Goal: Task Accomplishment & Management: Complete application form

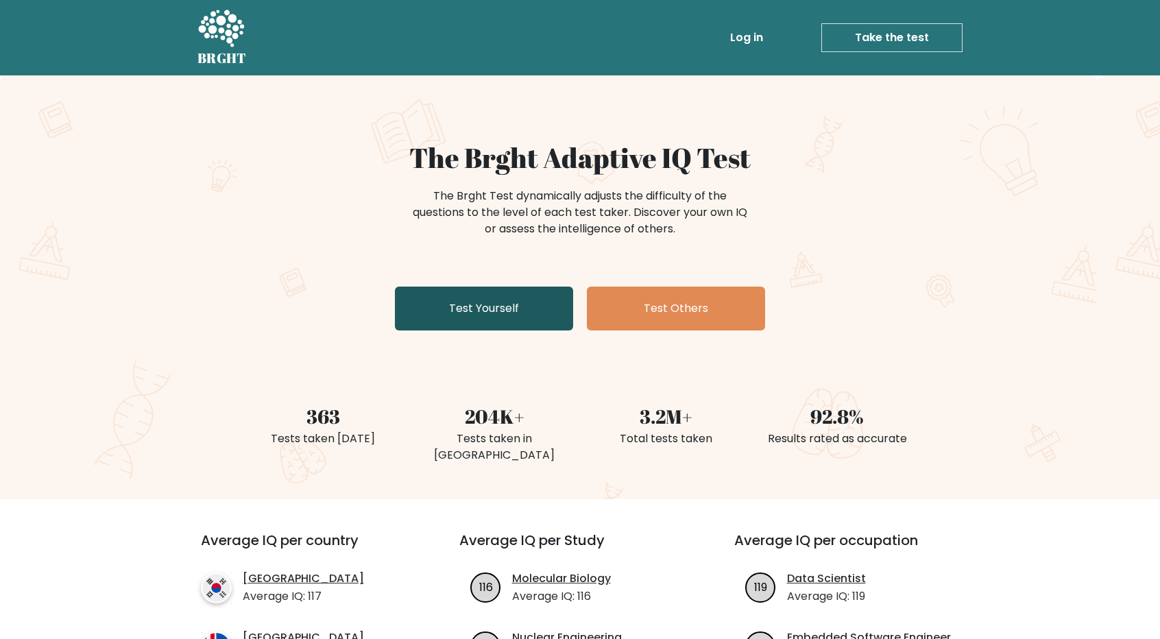
click at [488, 313] on link "Test Yourself" at bounding box center [484, 308] width 178 height 44
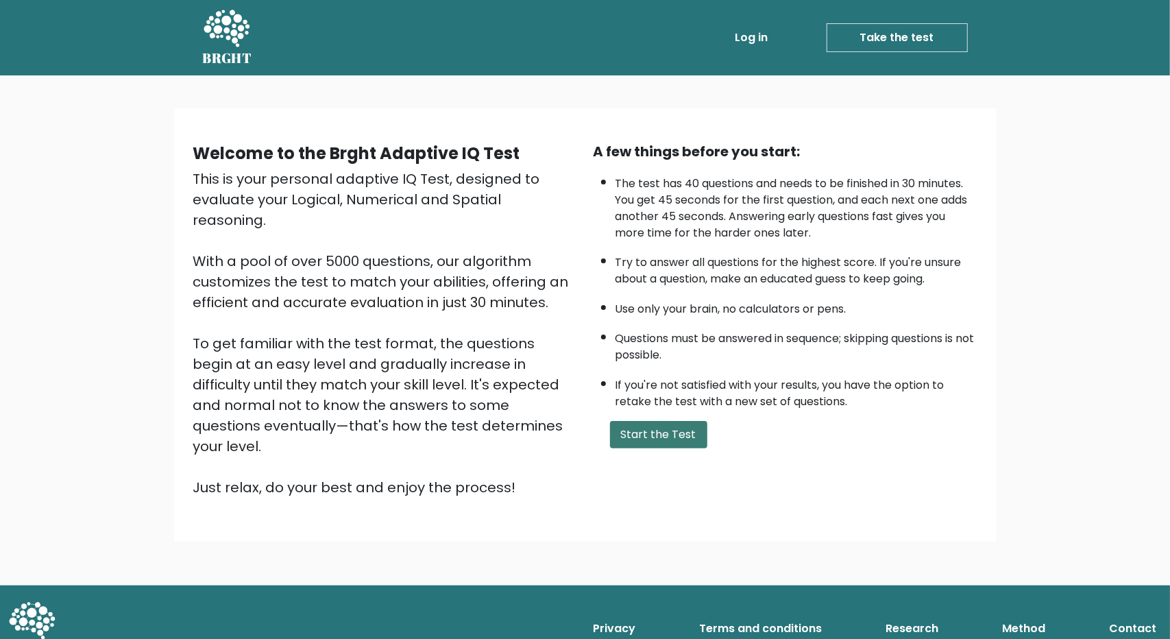
click at [637, 438] on button "Start the Test" at bounding box center [658, 434] width 97 height 27
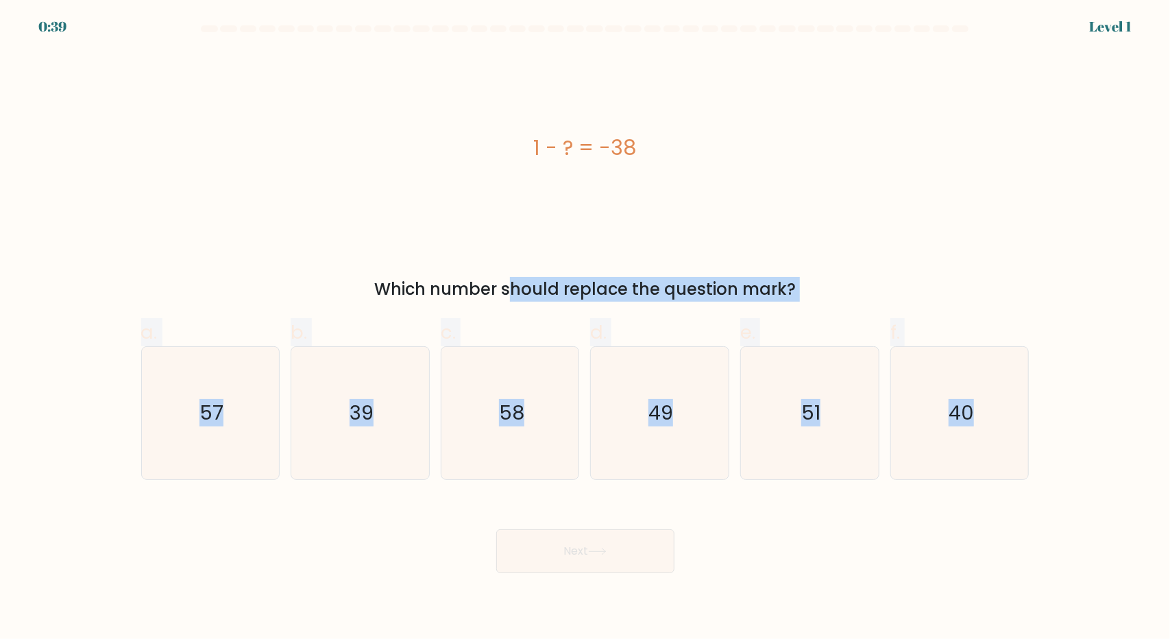
drag, startPoint x: 402, startPoint y: 278, endPoint x: 1109, endPoint y: 460, distance: 730.4
click at [1109, 460] on form "a." at bounding box center [585, 299] width 1170 height 548
copy form "Which number should replace the question mark? a. 57 b. 39 c. 58 d. 49 e. 51 f.…"
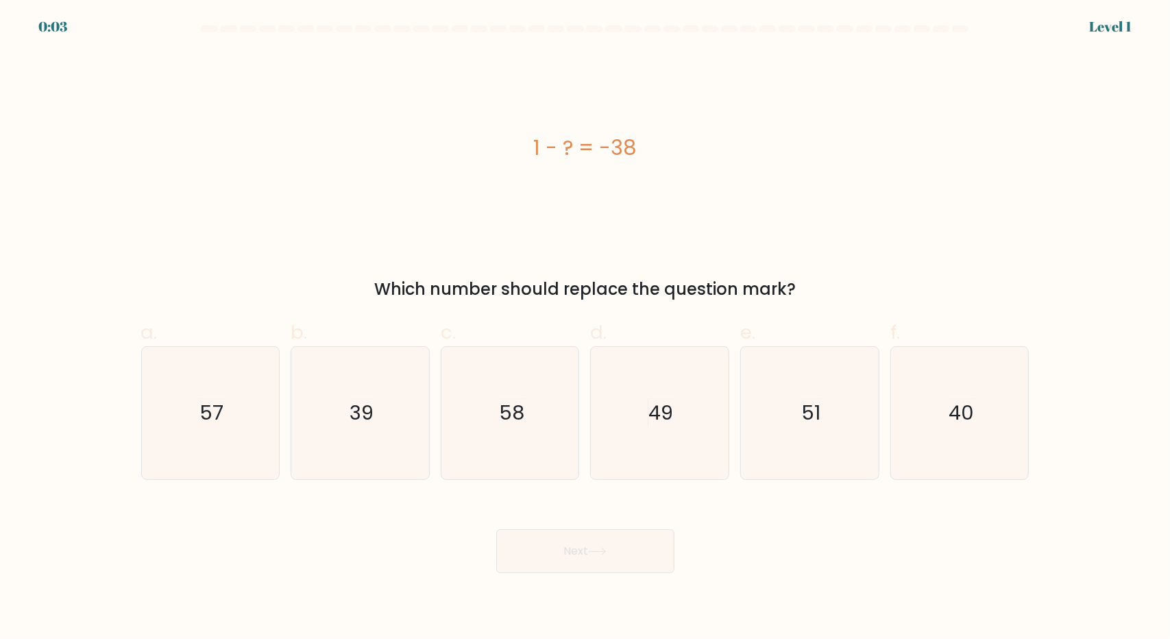
click at [1113, 232] on form "a." at bounding box center [585, 299] width 1170 height 548
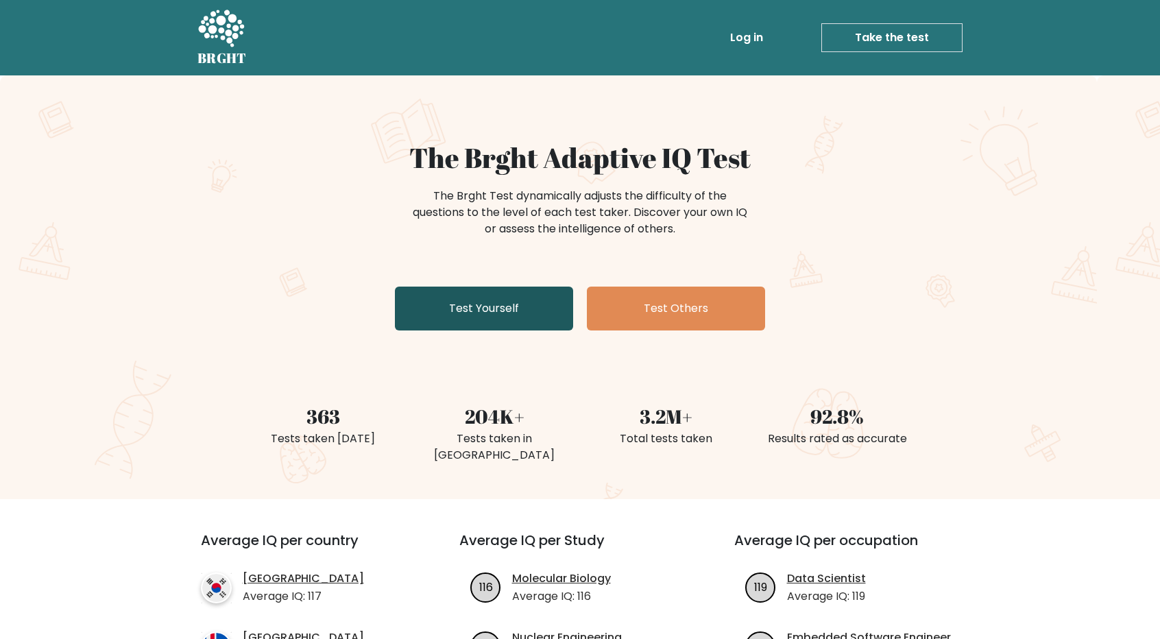
click at [524, 301] on link "Test Yourself" at bounding box center [484, 308] width 178 height 44
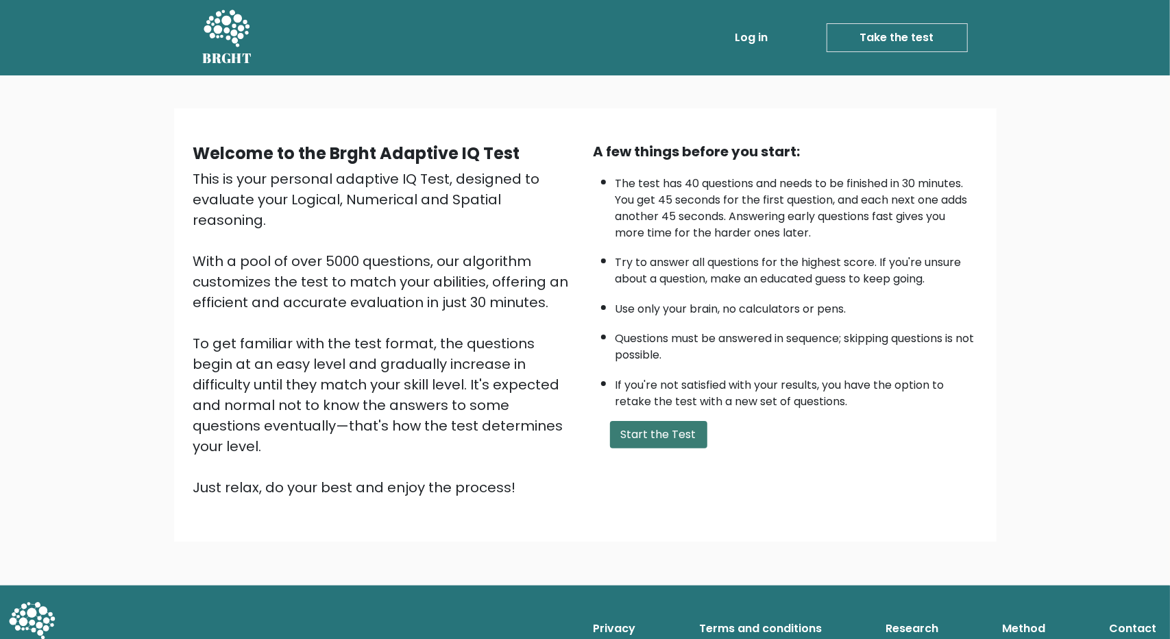
click at [640, 432] on button "Start the Test" at bounding box center [658, 434] width 97 height 27
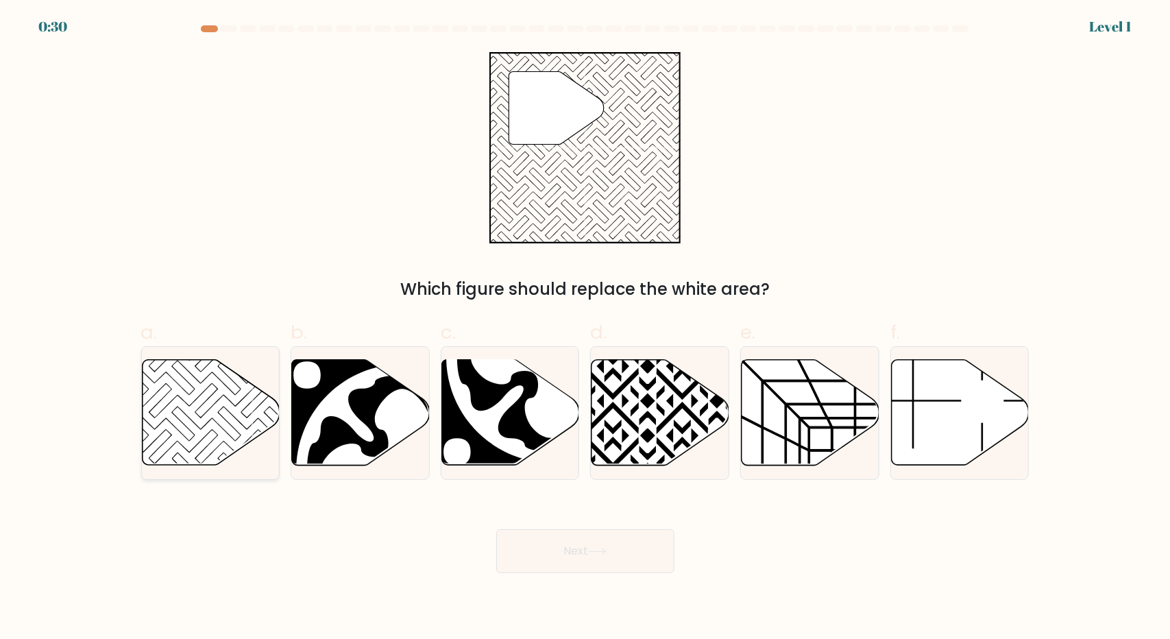
click at [223, 416] on icon at bounding box center [211, 413] width 138 height 106
click at [585, 328] on input "a." at bounding box center [585, 323] width 1 height 9
radio input "true"
click at [570, 559] on button "Next" at bounding box center [585, 551] width 178 height 44
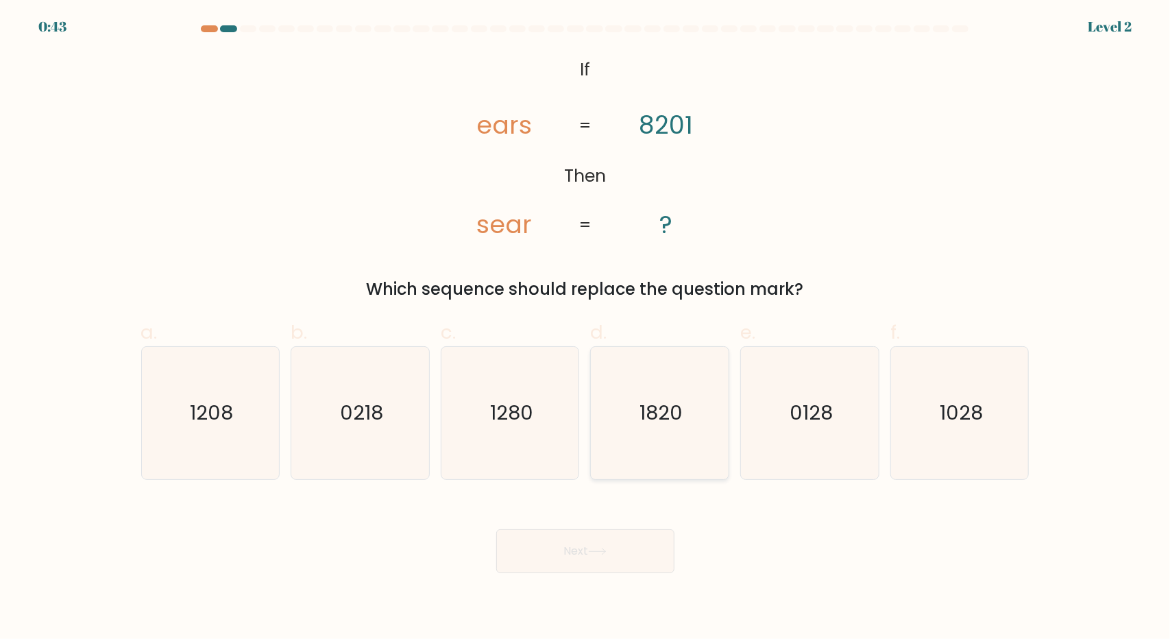
click at [626, 406] on icon "1820" at bounding box center [660, 413] width 132 height 132
click at [586, 328] on input "d. 1820" at bounding box center [585, 323] width 1 height 9
radio input "true"
click at [624, 549] on button "Next" at bounding box center [585, 551] width 178 height 44
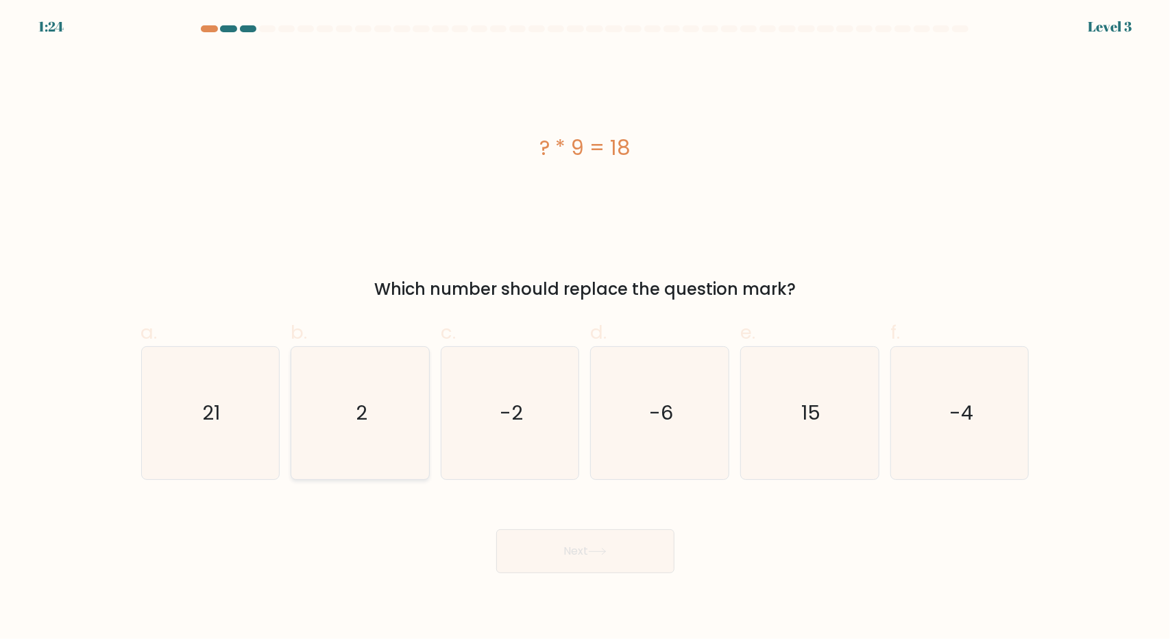
click at [329, 405] on icon "2" at bounding box center [360, 413] width 132 height 132
click at [585, 328] on input "b. 2" at bounding box center [585, 323] width 1 height 9
radio input "true"
click at [615, 560] on button "Next" at bounding box center [585, 551] width 178 height 44
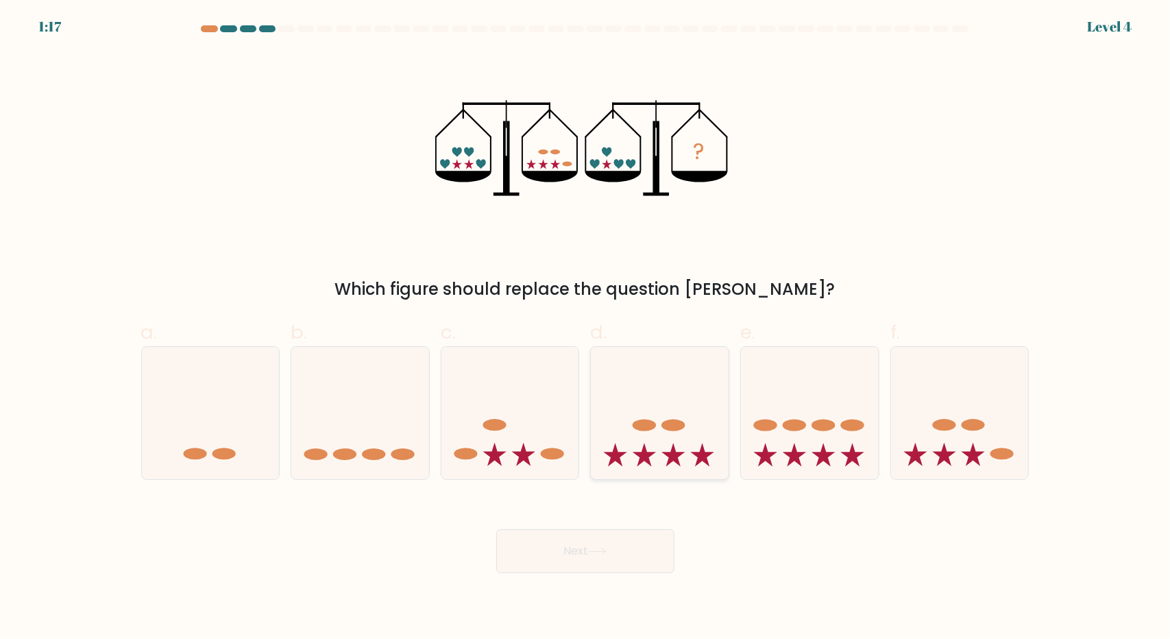
click at [677, 449] on icon at bounding box center [660, 413] width 138 height 114
click at [586, 328] on input "d." at bounding box center [585, 323] width 1 height 9
radio input "true"
click at [642, 553] on button "Next" at bounding box center [585, 551] width 178 height 44
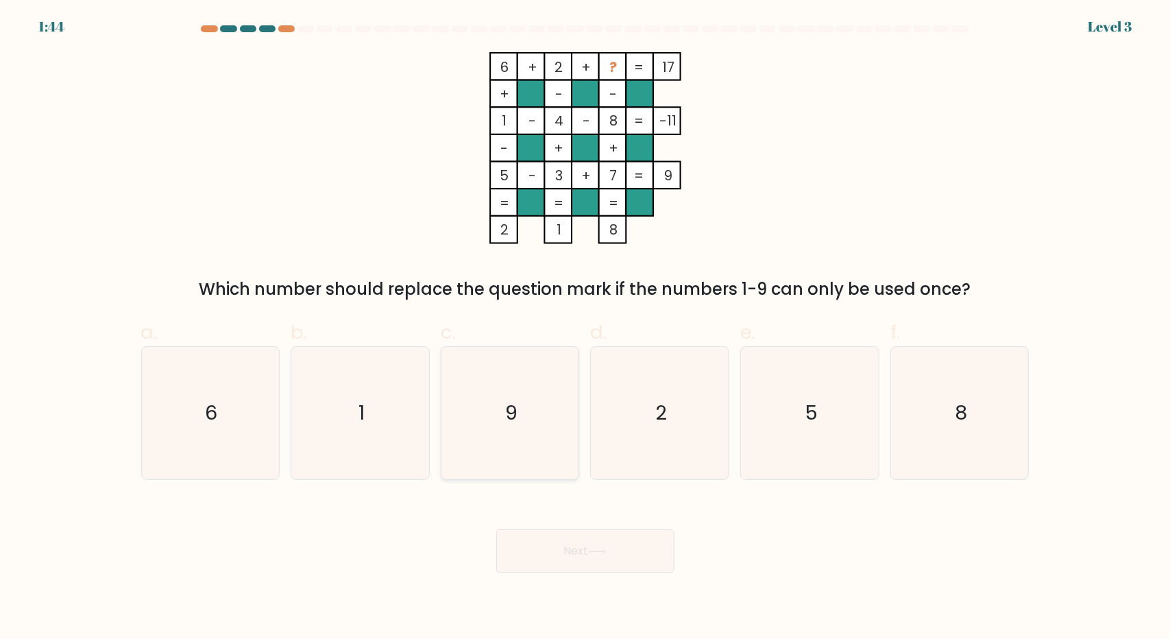
click at [530, 379] on icon "9" at bounding box center [510, 413] width 132 height 132
click at [585, 328] on input "c. 9" at bounding box center [585, 323] width 1 height 9
radio input "true"
click at [578, 549] on button "Next" at bounding box center [585, 551] width 178 height 44
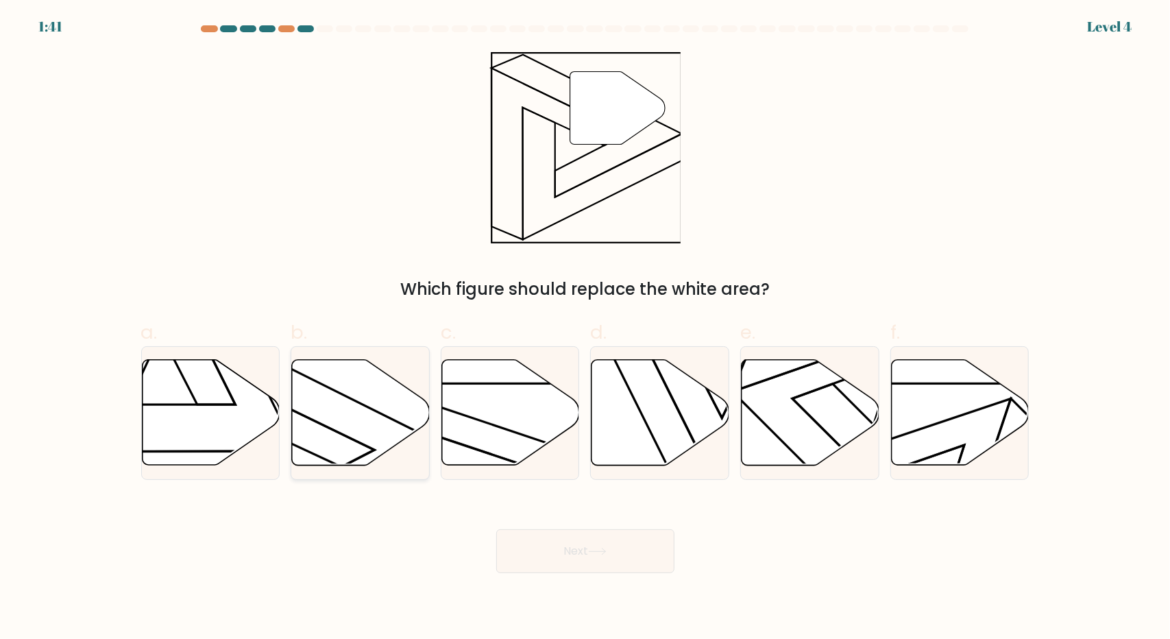
click at [348, 446] on icon at bounding box center [361, 413] width 138 height 106
click at [585, 328] on input "b." at bounding box center [585, 323] width 1 height 9
radio input "true"
click at [596, 567] on button "Next" at bounding box center [585, 551] width 178 height 44
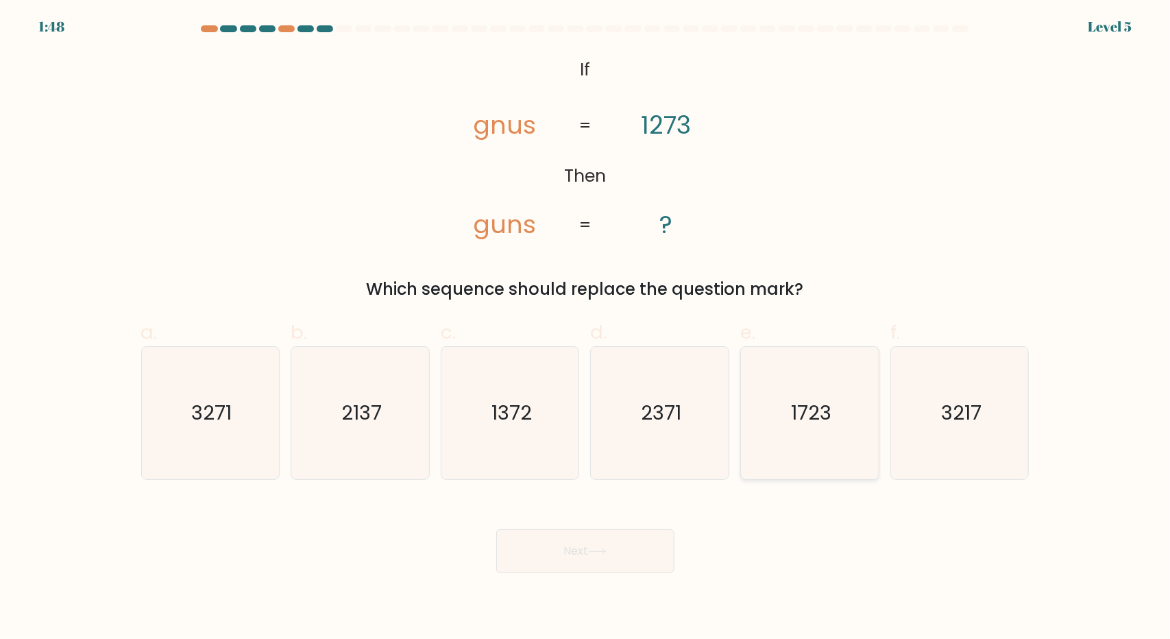
click at [831, 445] on icon "1723" at bounding box center [810, 413] width 132 height 132
click at [586, 328] on input "e. 1723" at bounding box center [585, 323] width 1 height 9
radio input "true"
click at [600, 552] on icon at bounding box center [597, 552] width 19 height 8
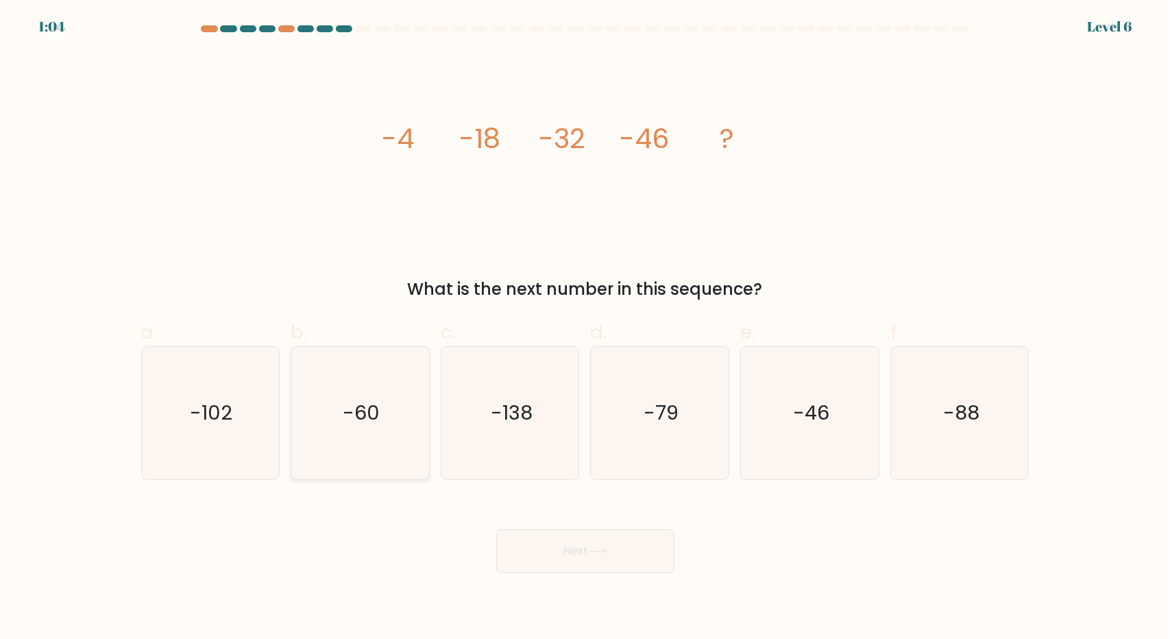
click at [363, 428] on icon "-60" at bounding box center [360, 413] width 132 height 132
click at [585, 328] on input "b. -60" at bounding box center [585, 323] width 1 height 9
radio input "true"
click at [588, 558] on button "Next" at bounding box center [585, 551] width 178 height 44
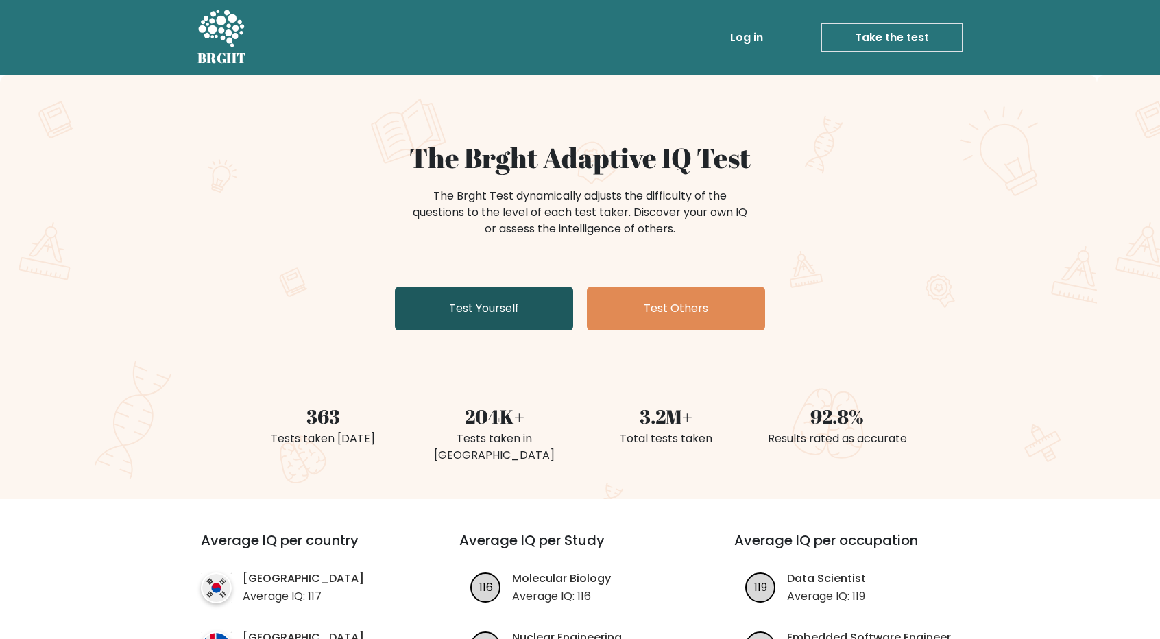
click at [526, 310] on link "Test Yourself" at bounding box center [484, 308] width 178 height 44
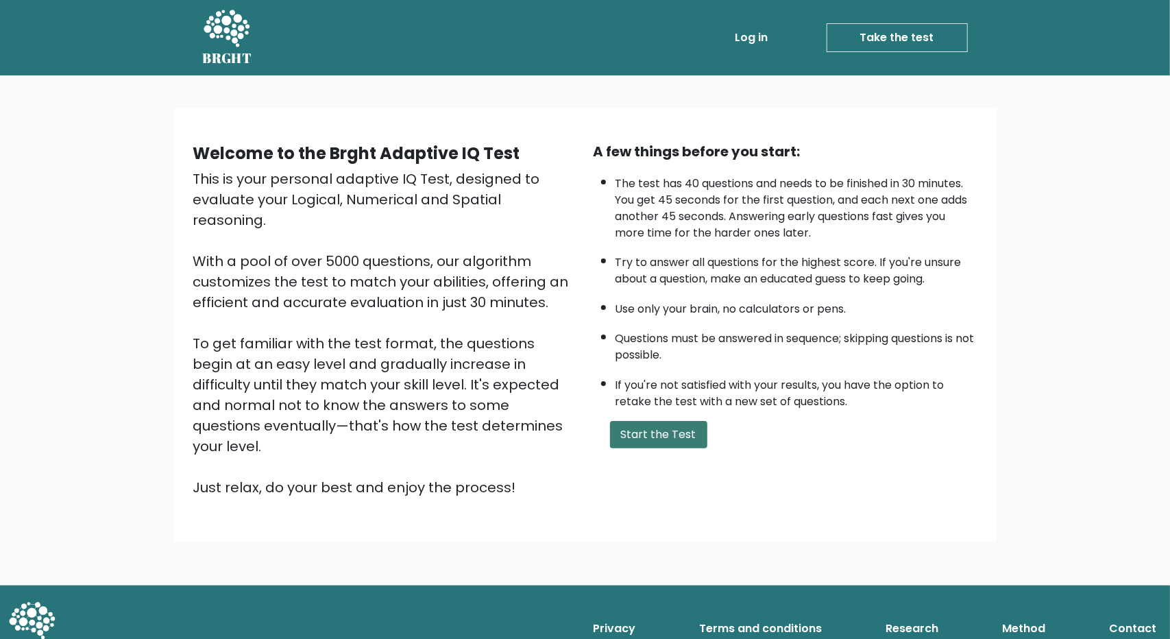
click at [673, 436] on button "Start the Test" at bounding box center [658, 434] width 97 height 27
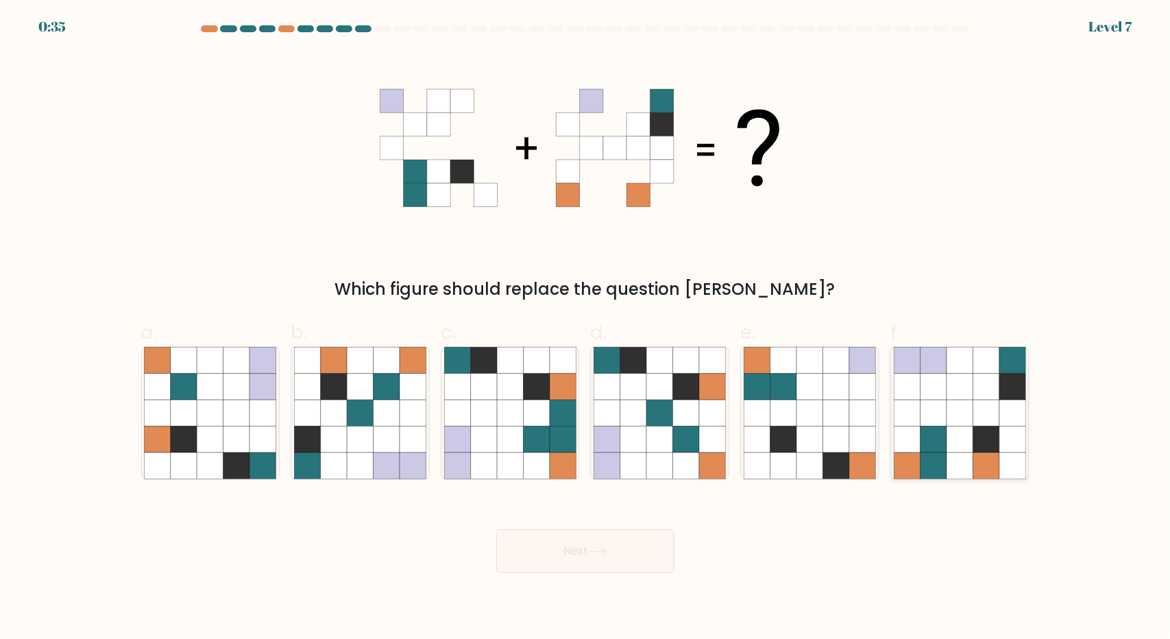
click at [988, 450] on icon at bounding box center [986, 439] width 26 height 26
click at [586, 328] on input "f." at bounding box center [585, 323] width 1 height 9
radio input "true"
click at [635, 549] on button "Next" at bounding box center [585, 551] width 178 height 44
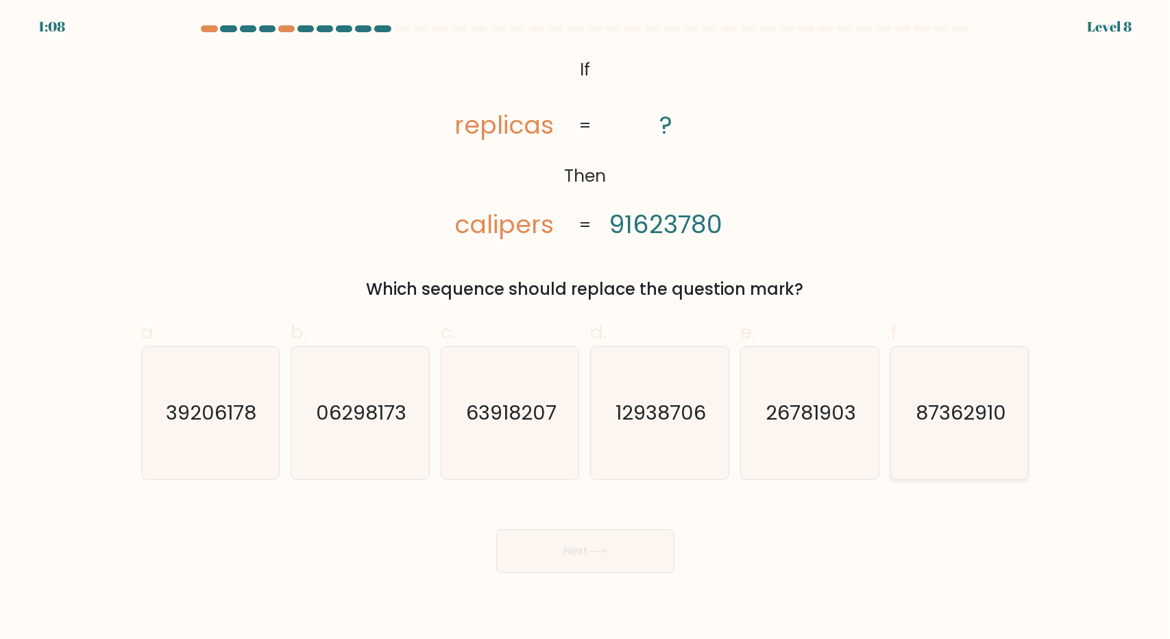
click at [944, 425] on text "87362910" at bounding box center [961, 412] width 90 height 27
click at [586, 328] on input "f. 87362910" at bounding box center [585, 323] width 1 height 9
radio input "true"
click at [621, 550] on button "Next" at bounding box center [585, 551] width 178 height 44
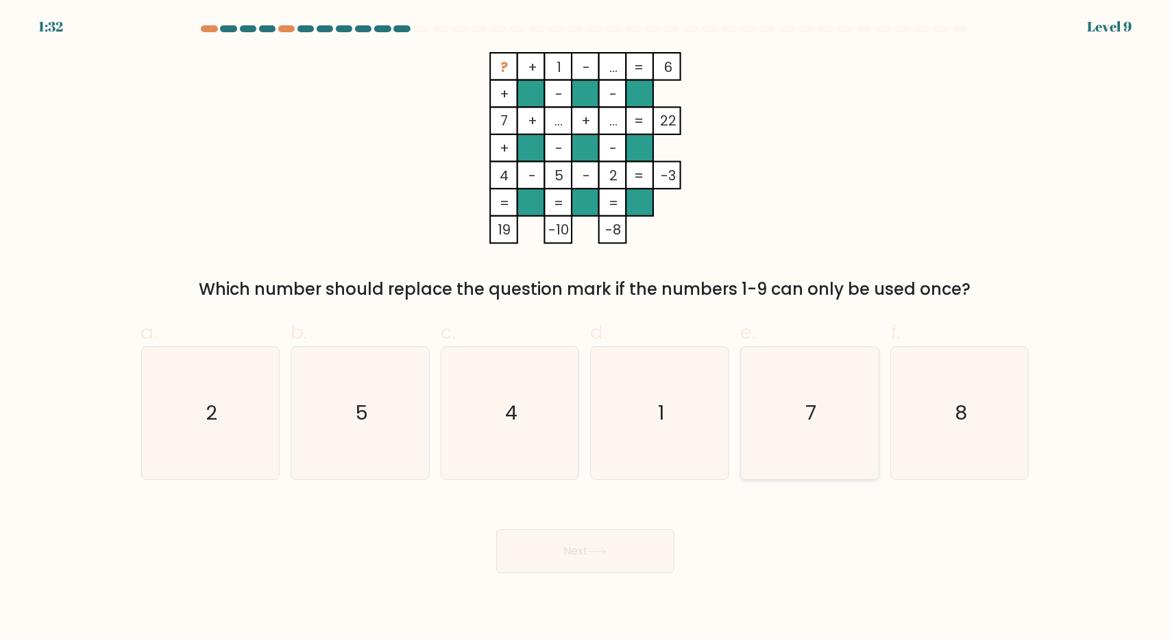
drag, startPoint x: 955, startPoint y: 388, endPoint x: 864, endPoint y: 450, distance: 110.4
click at [951, 388] on icon "8" at bounding box center [960, 413] width 132 height 132
click at [586, 328] on input "f. 8" at bounding box center [585, 323] width 1 height 9
radio input "true"
click at [625, 544] on button "Next" at bounding box center [585, 551] width 178 height 44
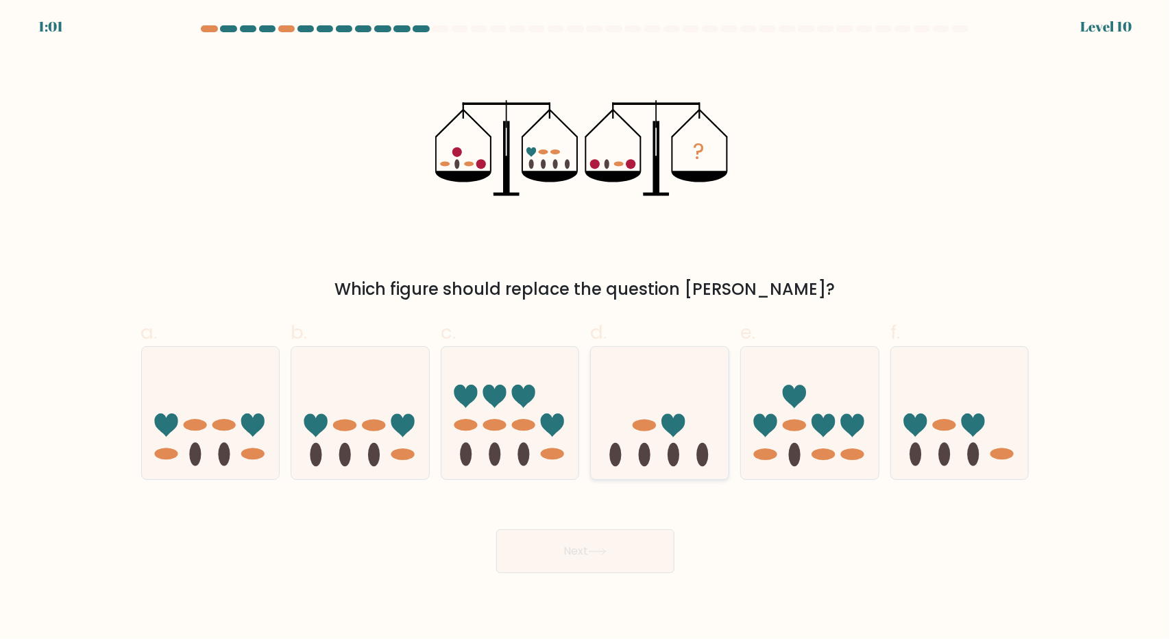
click at [631, 400] on icon at bounding box center [660, 413] width 138 height 114
click at [586, 328] on input "d." at bounding box center [585, 323] width 1 height 9
radio input "true"
click at [632, 553] on button "Next" at bounding box center [585, 551] width 178 height 44
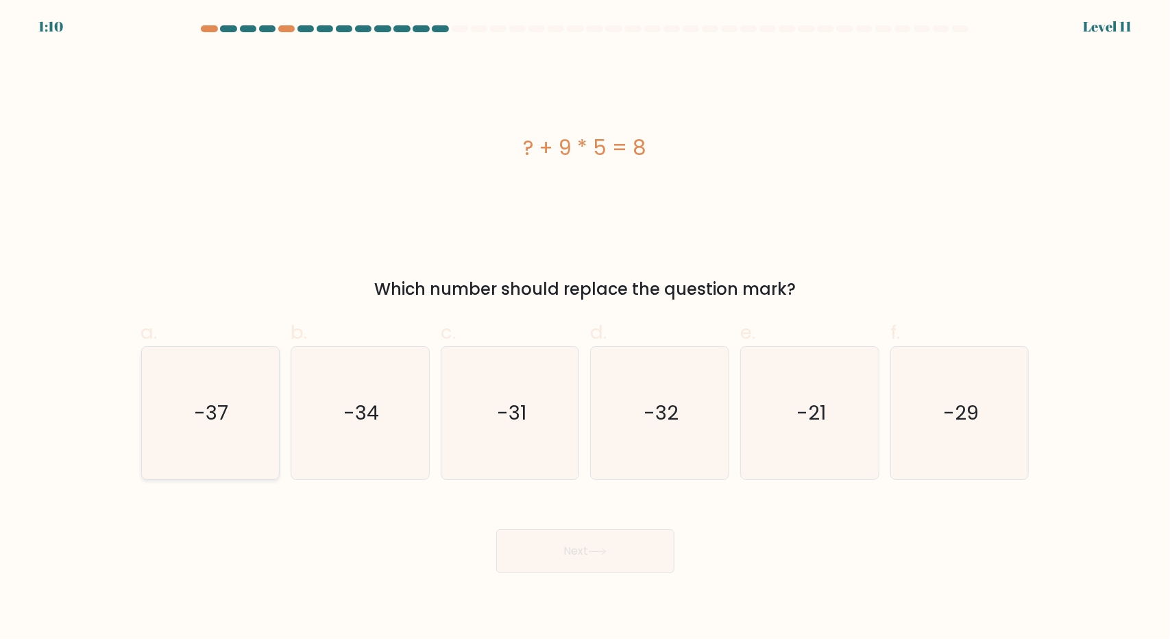
click at [247, 402] on icon "-37" at bounding box center [210, 413] width 132 height 132
click at [585, 328] on input "a. -37" at bounding box center [585, 323] width 1 height 9
radio input "true"
click at [648, 563] on button "Next" at bounding box center [585, 551] width 178 height 44
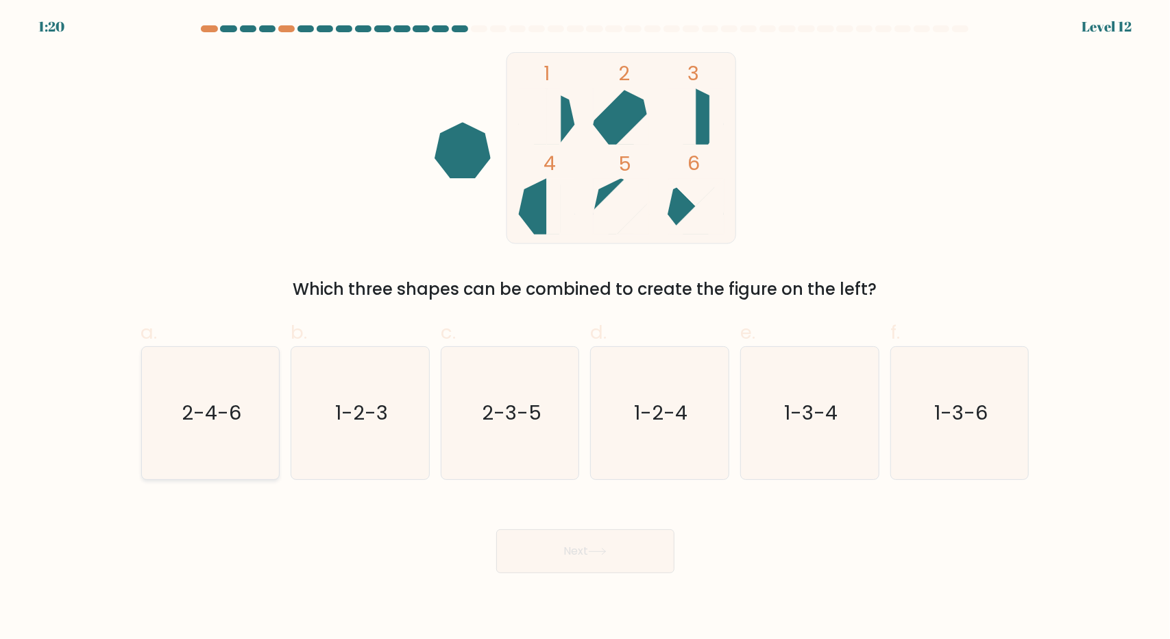
click at [222, 400] on text "2-4-6" at bounding box center [212, 412] width 60 height 27
click at [585, 328] on input "a. 2-4-6" at bounding box center [585, 323] width 1 height 9
radio input "true"
click at [607, 563] on button "Next" at bounding box center [585, 551] width 178 height 44
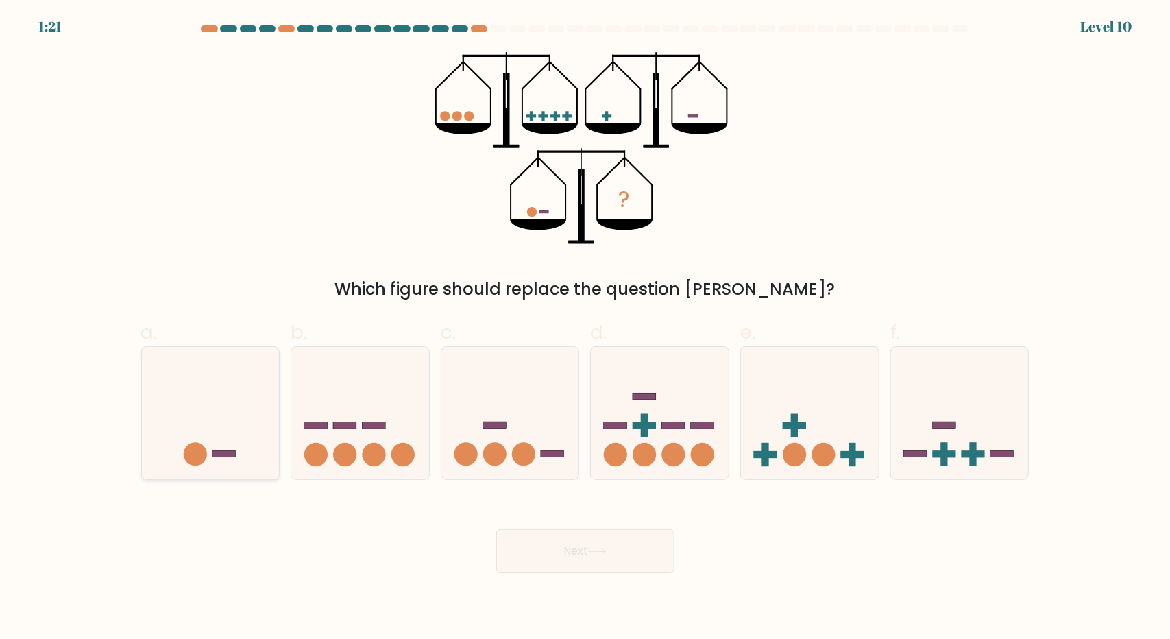
click at [232, 417] on icon at bounding box center [211, 413] width 138 height 114
click at [585, 328] on input "a." at bounding box center [585, 323] width 1 height 9
radio input "true"
click at [587, 553] on button "Next" at bounding box center [585, 551] width 178 height 44
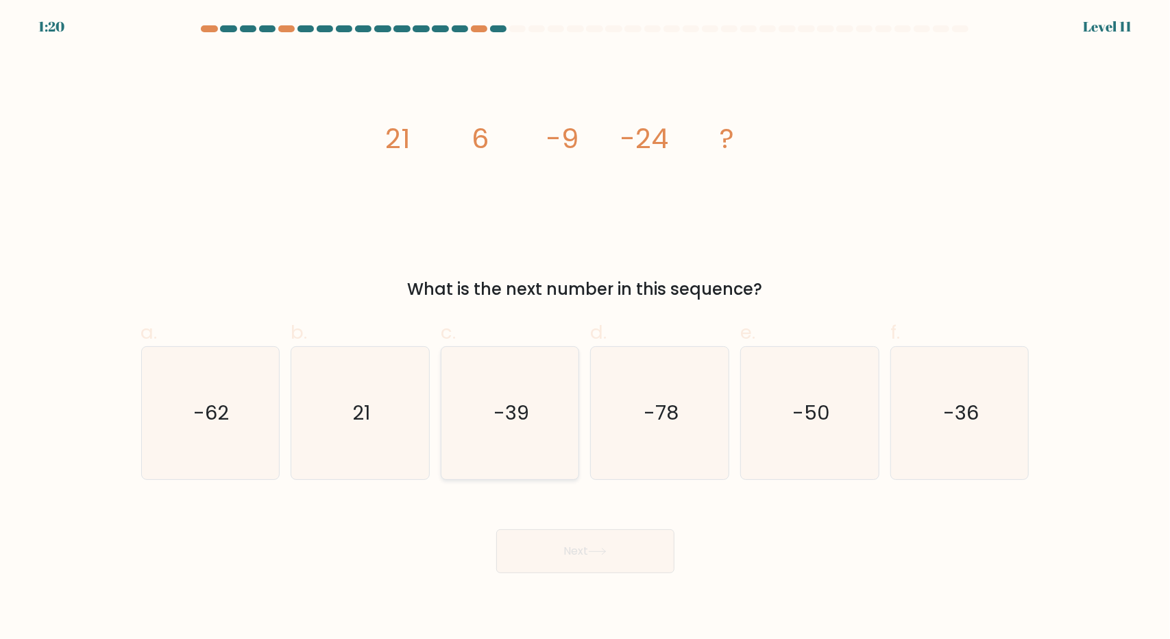
click at [477, 426] on icon "-39" at bounding box center [510, 413] width 132 height 132
click at [585, 328] on input "c. -39" at bounding box center [585, 323] width 1 height 9
radio input "true"
click at [601, 548] on button "Next" at bounding box center [585, 551] width 178 height 44
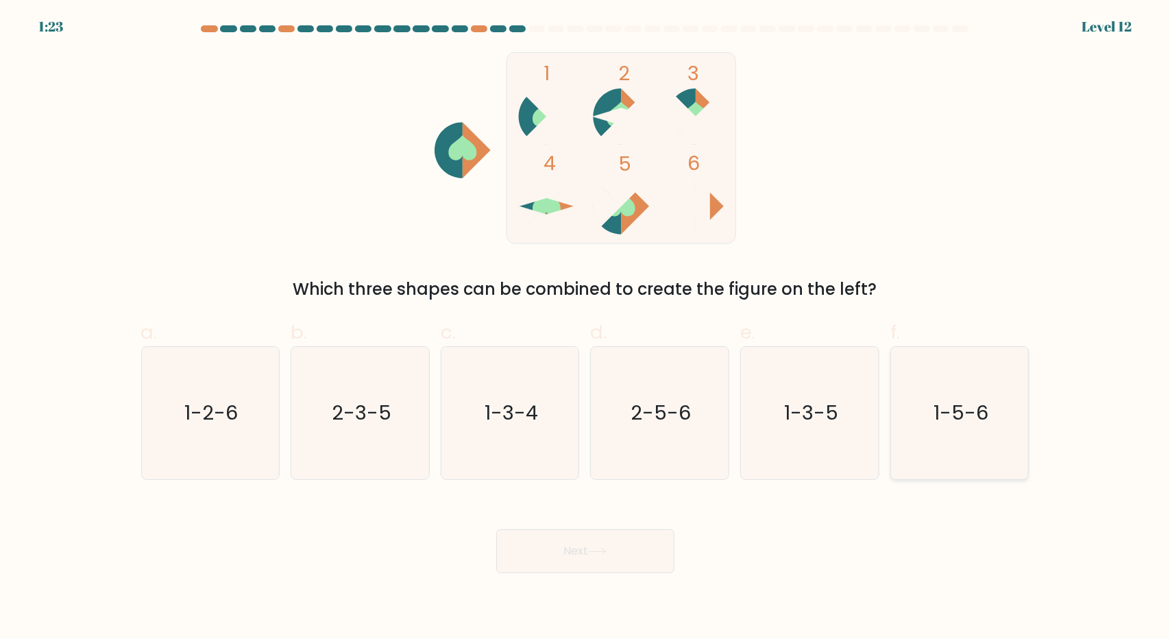
click at [937, 430] on icon "1-5-6" at bounding box center [960, 413] width 132 height 132
click at [586, 328] on input "f. 1-5-6" at bounding box center [585, 323] width 1 height 9
radio input "true"
click at [591, 567] on button "Next" at bounding box center [585, 551] width 178 height 44
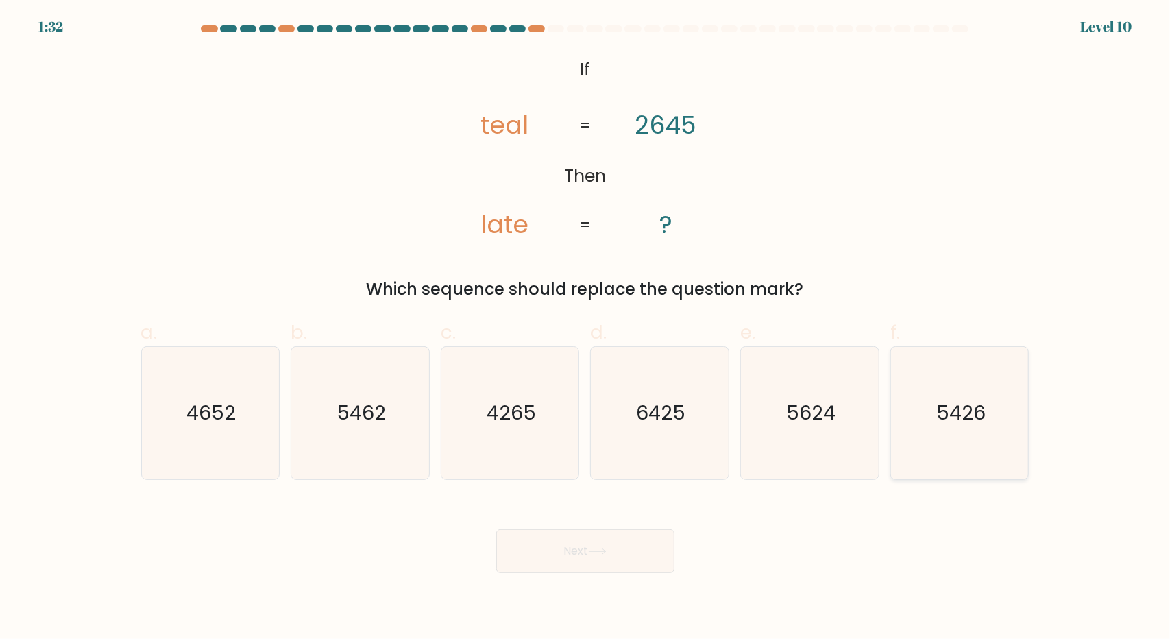
click at [970, 445] on icon "5426" at bounding box center [960, 413] width 132 height 132
click at [586, 328] on input "f. 5426" at bounding box center [585, 323] width 1 height 9
radio input "true"
click at [646, 557] on button "Next" at bounding box center [585, 551] width 178 height 44
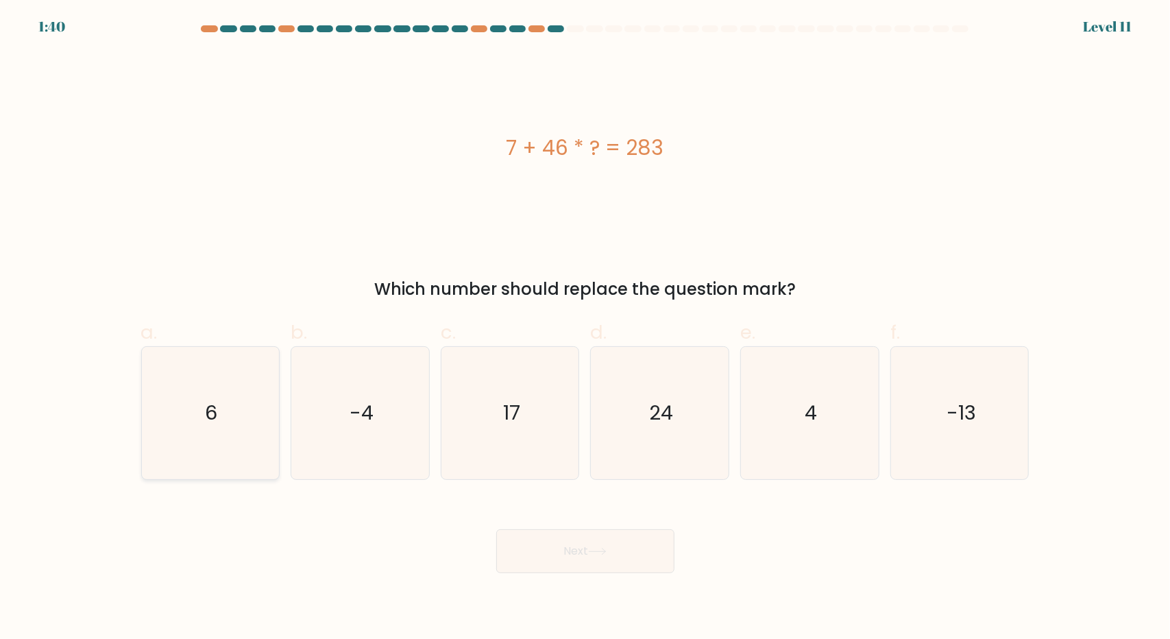
click at [245, 418] on icon "6" at bounding box center [210, 413] width 132 height 132
click at [585, 328] on input "a. 6" at bounding box center [585, 323] width 1 height 9
radio input "true"
click at [593, 569] on button "Next" at bounding box center [585, 551] width 178 height 44
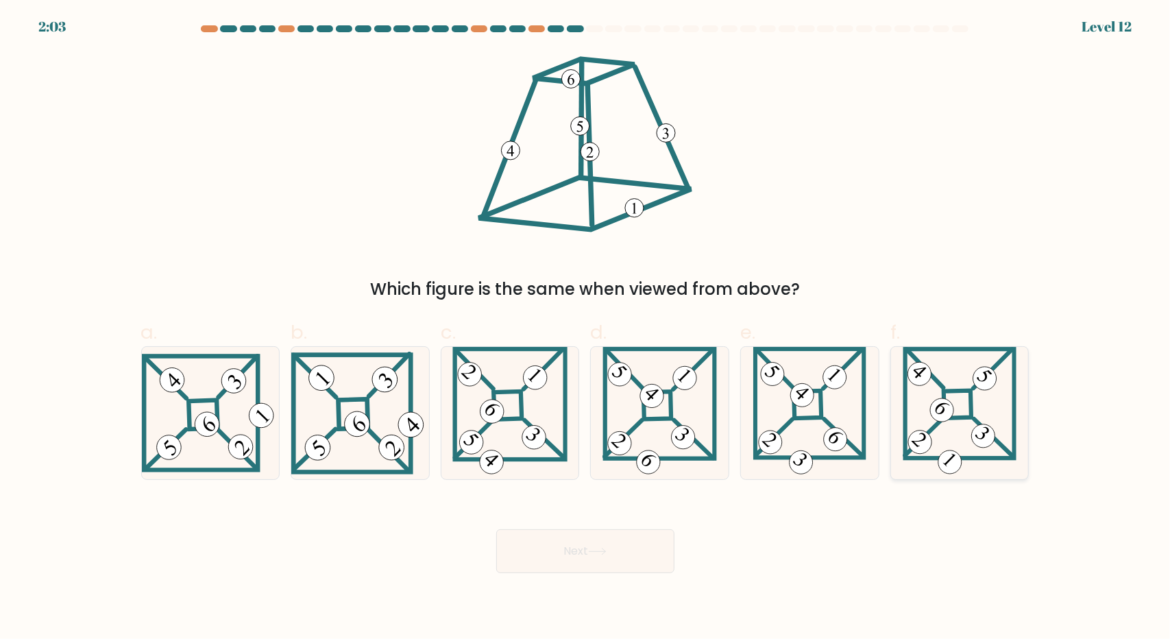
click at [962, 430] on icon at bounding box center [960, 413] width 114 height 132
click at [586, 328] on input "f." at bounding box center [585, 323] width 1 height 9
radio input "true"
click at [648, 540] on button "Next" at bounding box center [585, 551] width 178 height 44
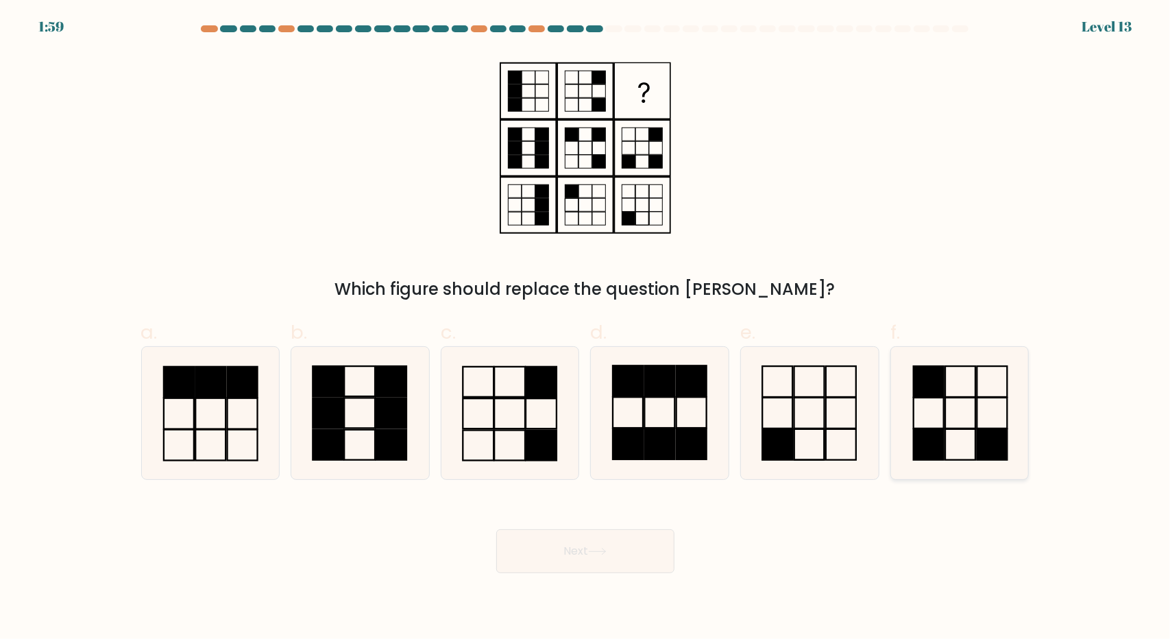
click at [920, 446] on rect at bounding box center [929, 444] width 30 height 31
click at [586, 328] on input "f." at bounding box center [585, 323] width 1 height 9
radio input "true"
click at [629, 553] on button "Next" at bounding box center [585, 551] width 178 height 44
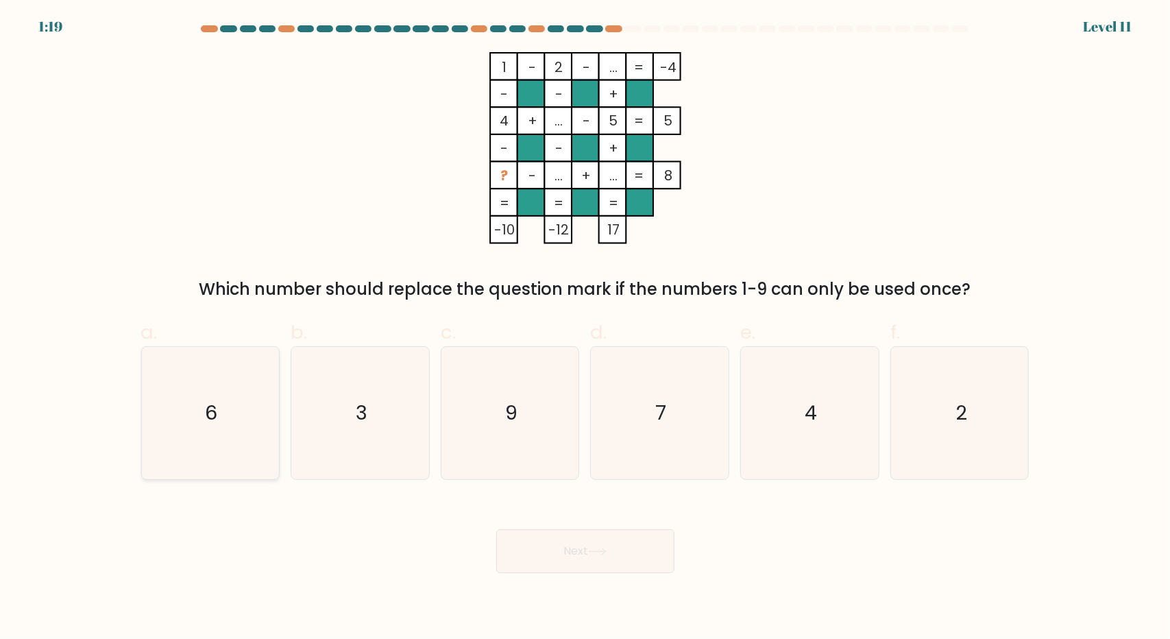
click at [173, 388] on icon "6" at bounding box center [210, 413] width 132 height 132
click at [585, 328] on input "a. 6" at bounding box center [585, 323] width 1 height 9
radio input "true"
click at [646, 553] on button "Next" at bounding box center [585, 551] width 178 height 44
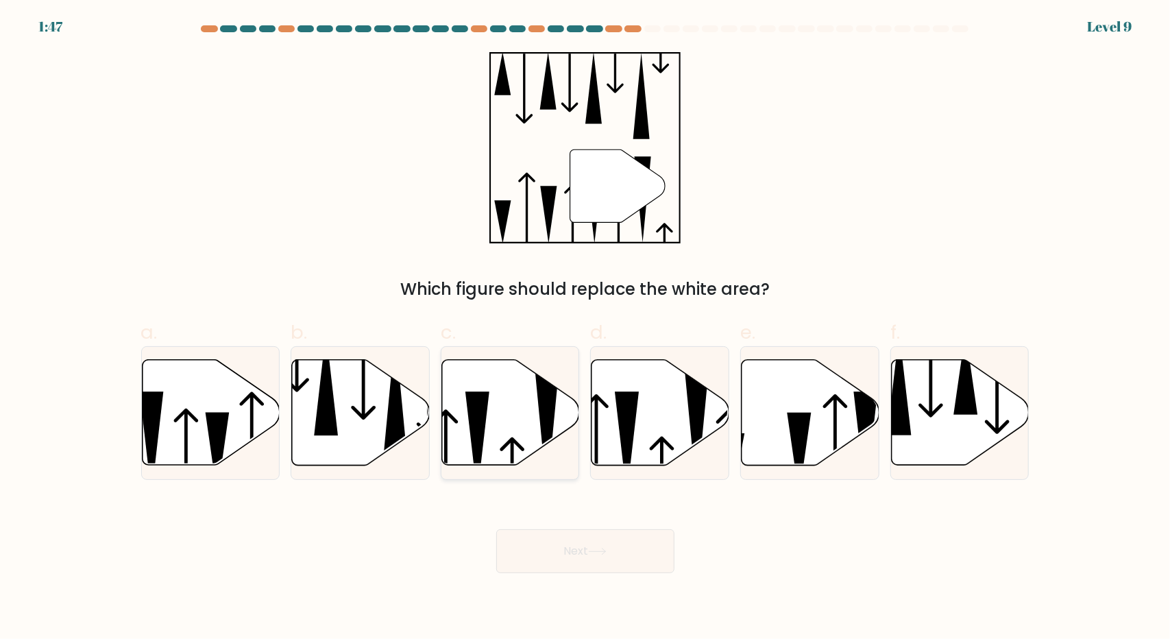
click at [510, 408] on icon at bounding box center [511, 413] width 138 height 106
click at [585, 328] on input "c." at bounding box center [585, 323] width 1 height 9
radio input "true"
click at [598, 539] on button "Next" at bounding box center [585, 551] width 178 height 44
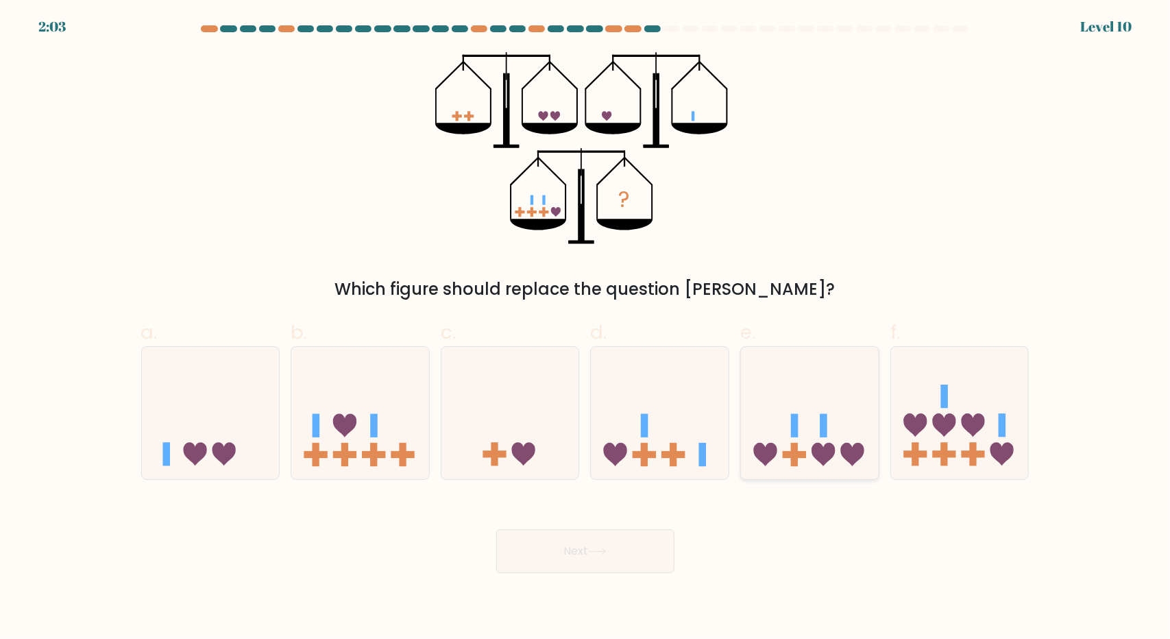
click at [782, 430] on icon at bounding box center [810, 413] width 138 height 114
click at [586, 328] on input "e." at bounding box center [585, 323] width 1 height 9
radio input "true"
click at [647, 541] on button "Next" at bounding box center [585, 551] width 178 height 44
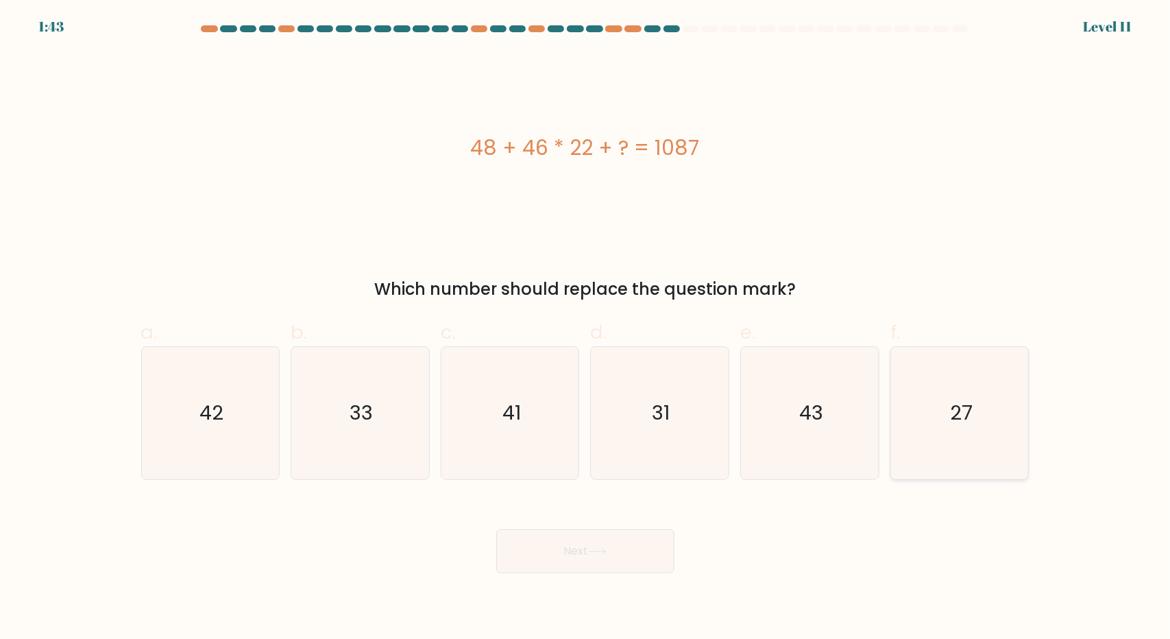
click at [944, 445] on icon "27" at bounding box center [960, 413] width 132 height 132
click at [586, 328] on input "f. 27" at bounding box center [585, 323] width 1 height 9
radio input "true"
click at [651, 546] on button "Next" at bounding box center [585, 551] width 178 height 44
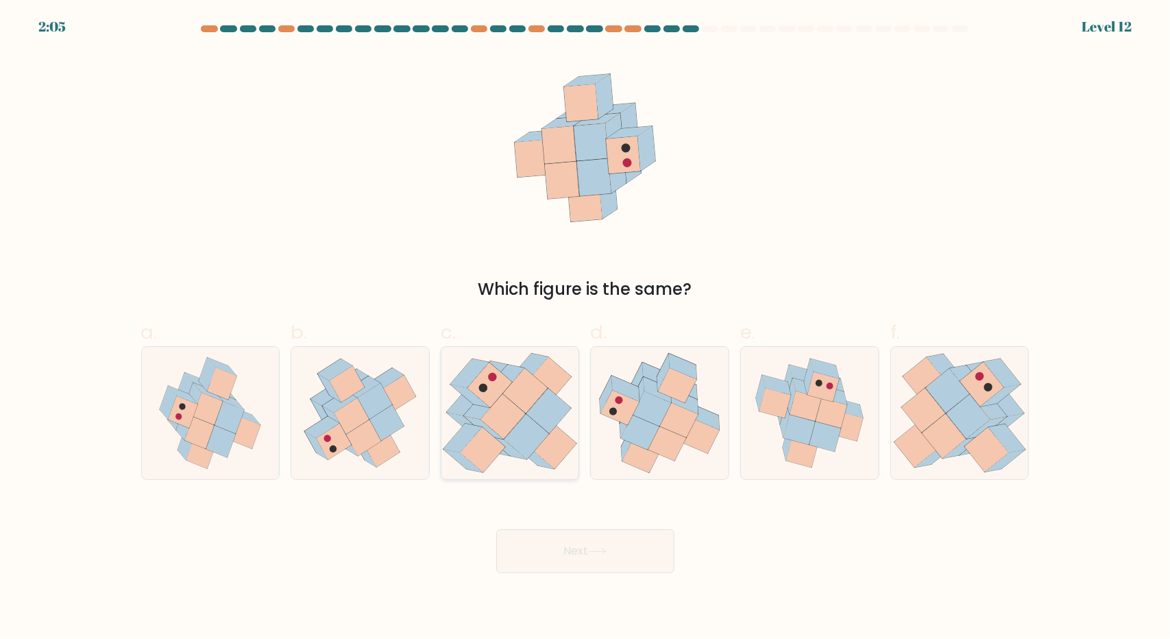
click at [528, 402] on icon at bounding box center [525, 390] width 45 height 45
click at [585, 328] on input "c." at bounding box center [585, 323] width 1 height 9
radio input "true"
click at [606, 540] on button "Next" at bounding box center [585, 551] width 178 height 44
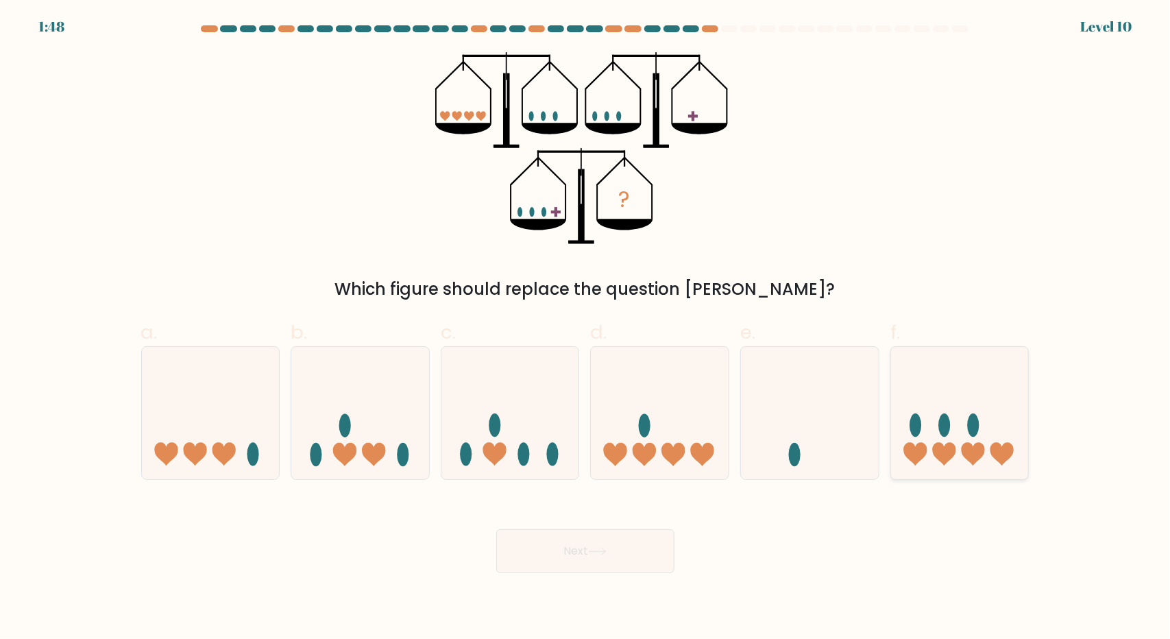
click at [944, 434] on ellipse at bounding box center [944, 425] width 12 height 23
click at [586, 328] on input "f." at bounding box center [585, 323] width 1 height 9
radio input "true"
click at [604, 549] on icon at bounding box center [597, 552] width 19 height 8
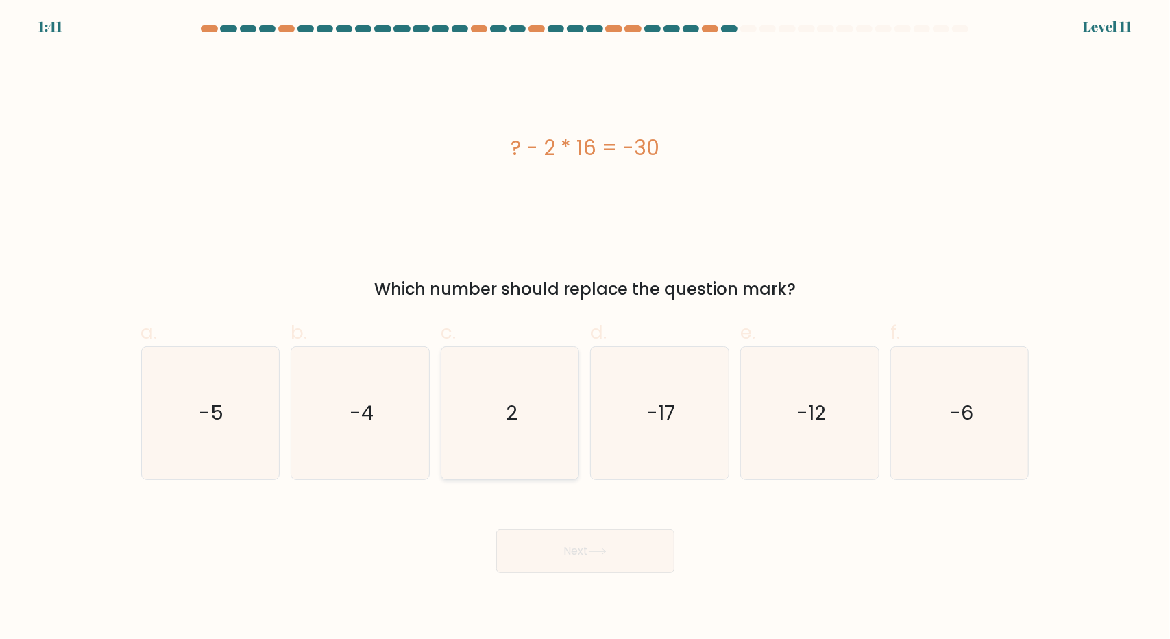
click at [514, 415] on text "2" at bounding box center [512, 412] width 12 height 27
click at [585, 328] on input "c. 2" at bounding box center [585, 323] width 1 height 9
radio input "true"
click at [574, 554] on button "Next" at bounding box center [585, 551] width 178 height 44
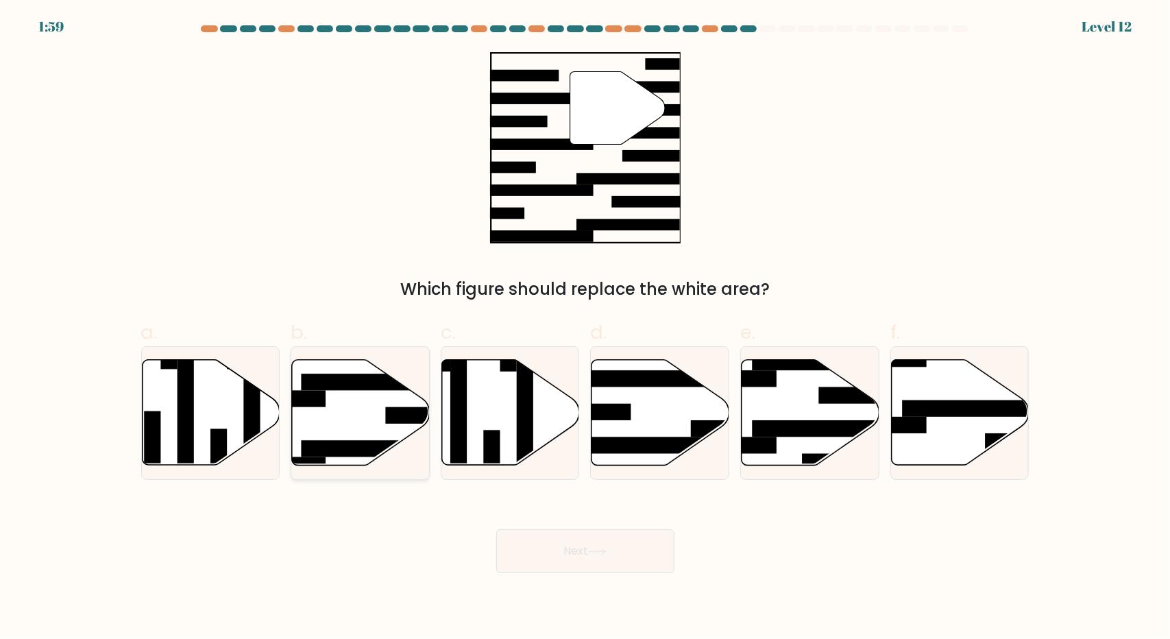
drag, startPoint x: 346, startPoint y: 415, endPoint x: 366, endPoint y: 421, distance: 20.8
click at [347, 415] on icon at bounding box center [361, 413] width 138 height 106
click at [585, 328] on input "b." at bounding box center [585, 323] width 1 height 9
radio input "true"
click at [566, 559] on button "Next" at bounding box center [585, 551] width 178 height 44
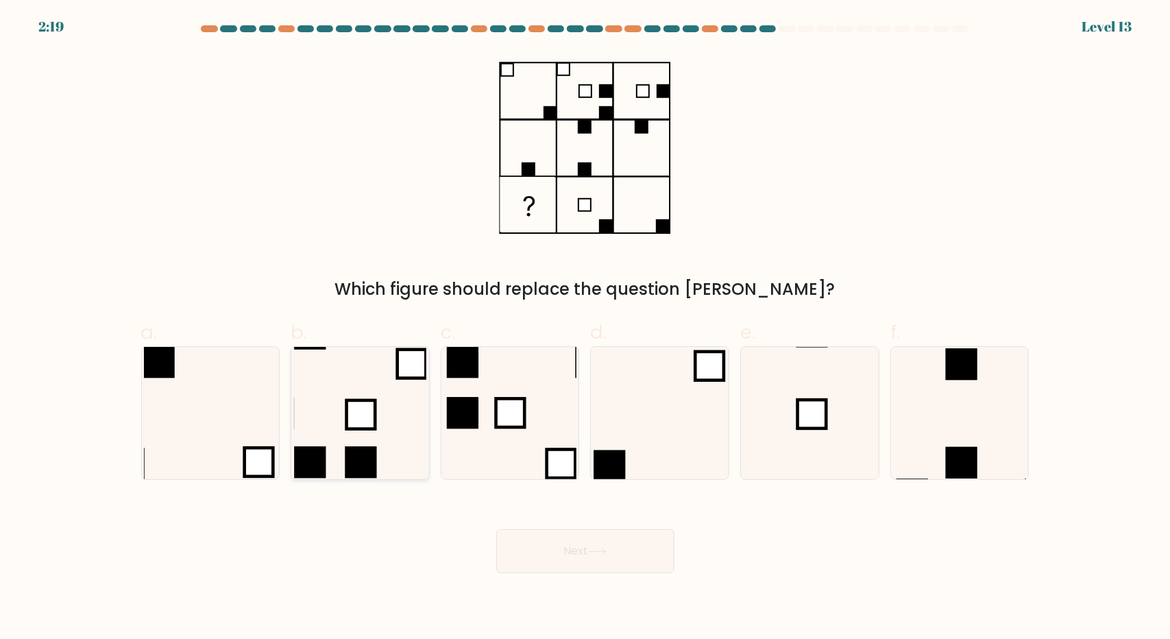
click at [407, 368] on rect at bounding box center [412, 364] width 29 height 29
click at [585, 328] on input "b." at bounding box center [585, 323] width 1 height 9
radio input "true"
click at [666, 561] on button "Next" at bounding box center [585, 551] width 178 height 44
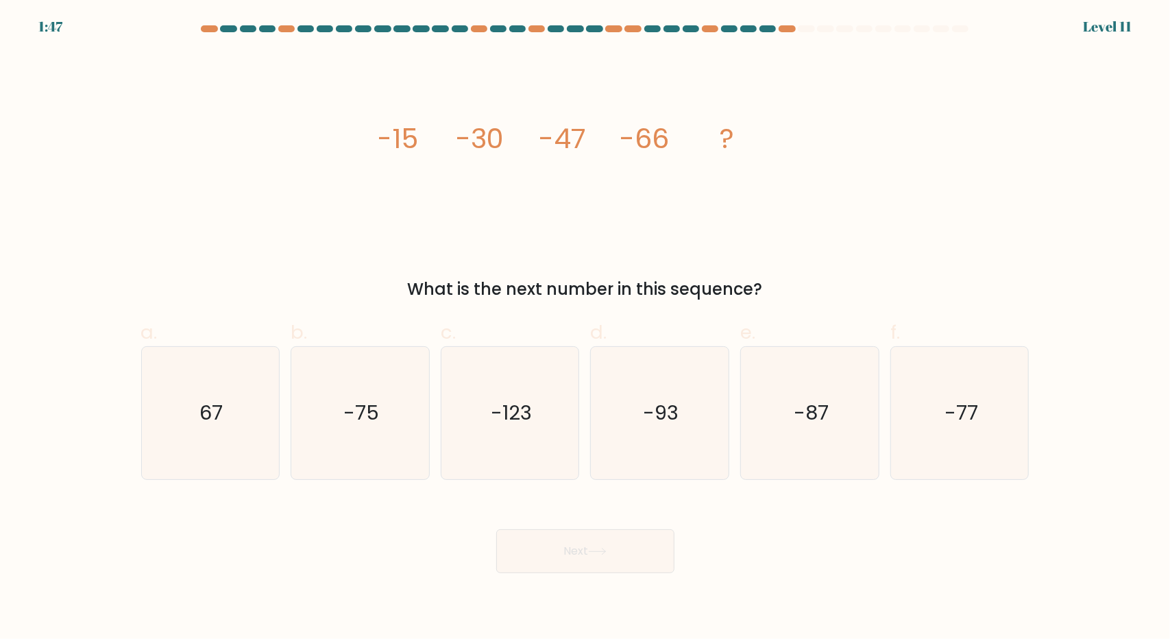
drag, startPoint x: 809, startPoint y: 453, endPoint x: 730, endPoint y: 519, distance: 102.7
click at [803, 453] on icon "-87" at bounding box center [810, 413] width 132 height 132
click at [586, 328] on input "e. -87" at bounding box center [585, 323] width 1 height 9
radio input "true"
click at [646, 548] on button "Next" at bounding box center [585, 551] width 178 height 44
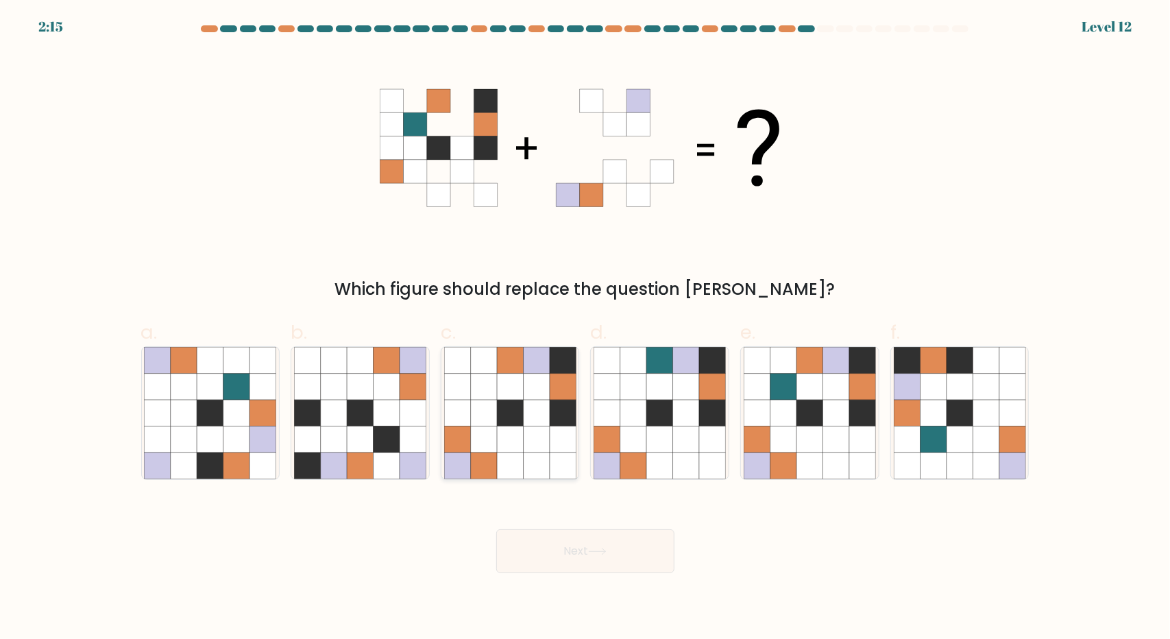
click at [529, 398] on icon at bounding box center [536, 387] width 26 height 26
click at [585, 328] on input "c." at bounding box center [585, 323] width 1 height 9
radio input "true"
click at [648, 553] on button "Next" at bounding box center [585, 551] width 178 height 44
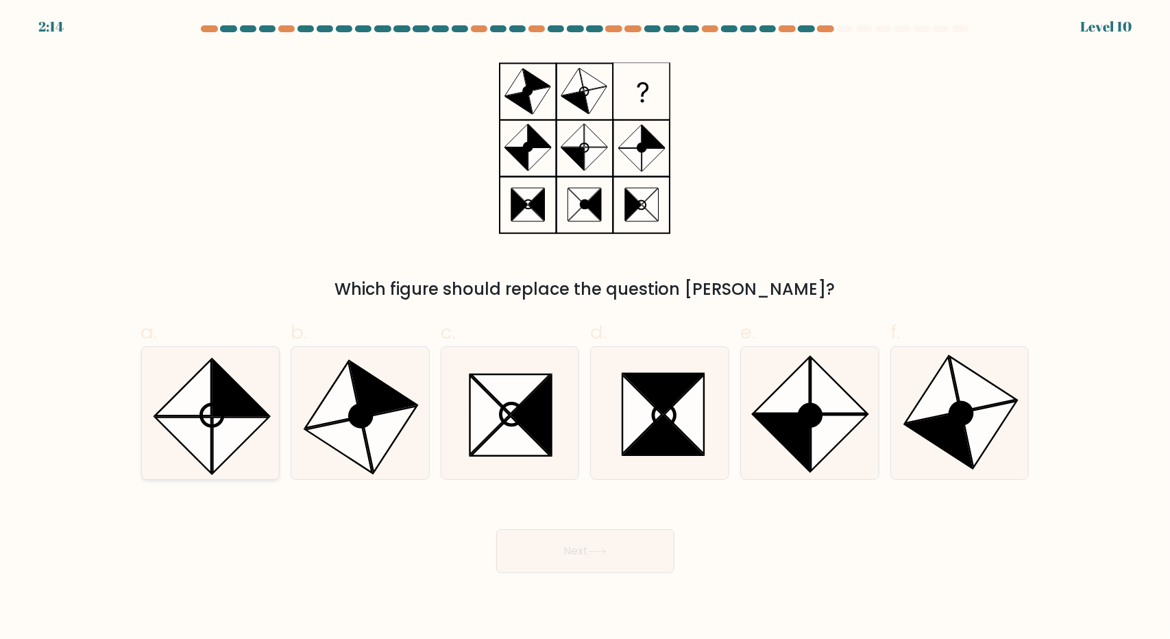
click at [214, 382] on icon at bounding box center [241, 387] width 56 height 56
click at [585, 328] on input "a." at bounding box center [585, 323] width 1 height 9
radio input "true"
click at [607, 567] on button "Next" at bounding box center [585, 551] width 178 height 44
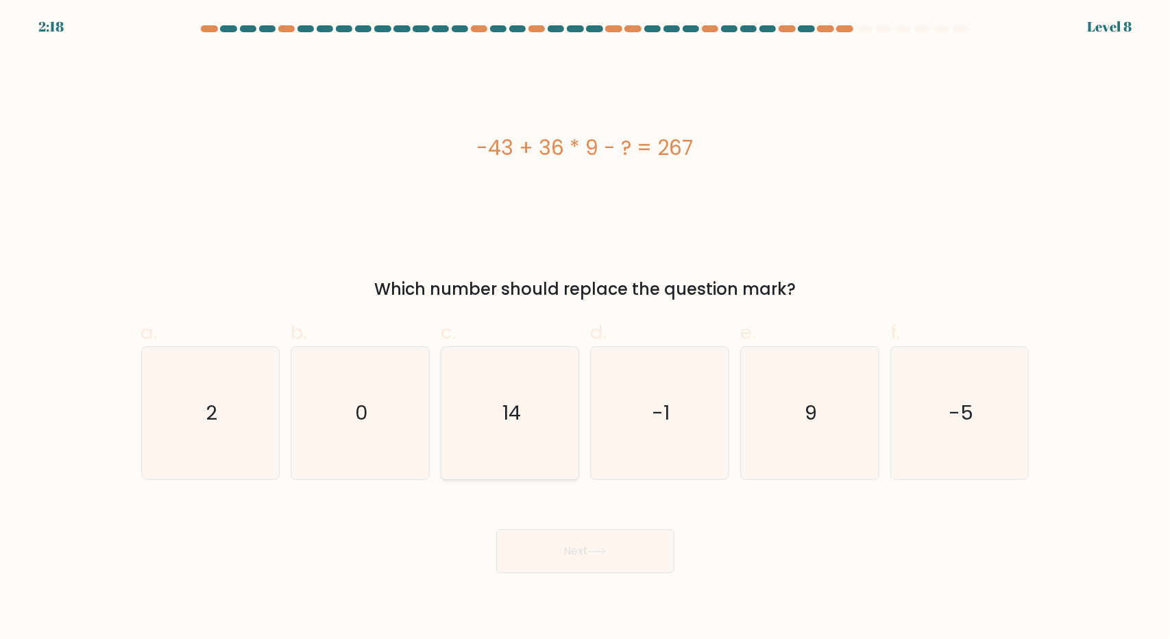
drag, startPoint x: 476, startPoint y: 428, endPoint x: 532, endPoint y: 512, distance: 101.3
click at [476, 428] on icon "14" at bounding box center [510, 413] width 132 height 132
click at [585, 328] on input "c. 14" at bounding box center [585, 323] width 1 height 9
radio input "true"
click at [583, 552] on button "Next" at bounding box center [585, 551] width 178 height 44
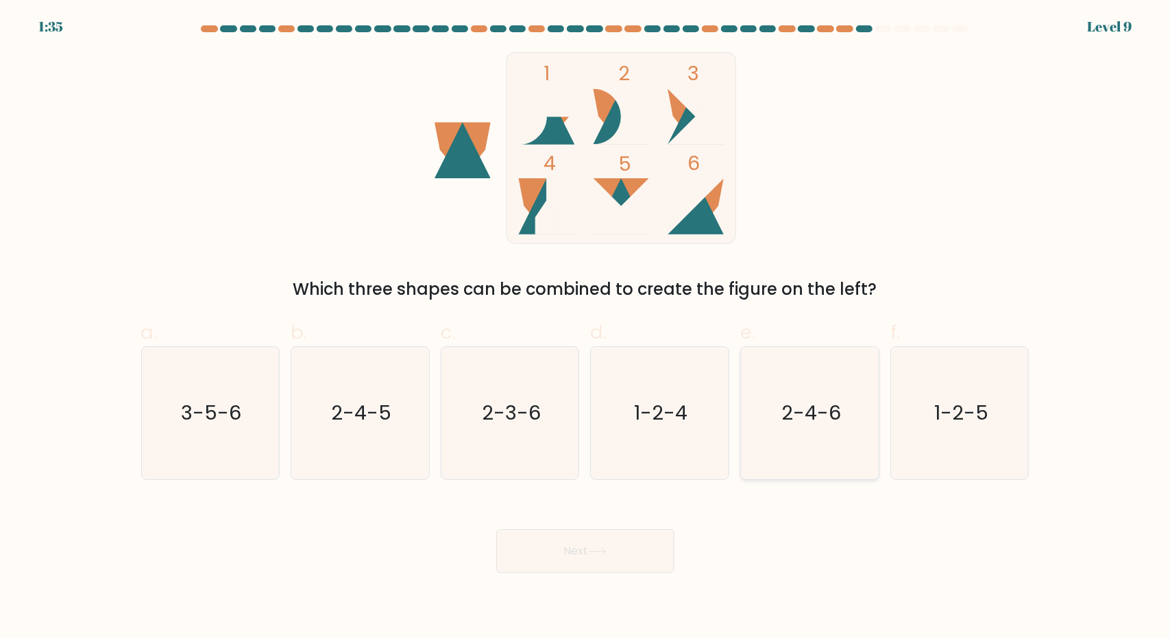
drag, startPoint x: 832, startPoint y: 419, endPoint x: 694, endPoint y: 481, distance: 151.8
click at [832, 419] on text "2-4-6" at bounding box center [811, 412] width 60 height 27
click at [586, 328] on input "e. 2-4-6" at bounding box center [585, 323] width 1 height 9
radio input "true"
click at [594, 568] on button "Next" at bounding box center [585, 551] width 178 height 44
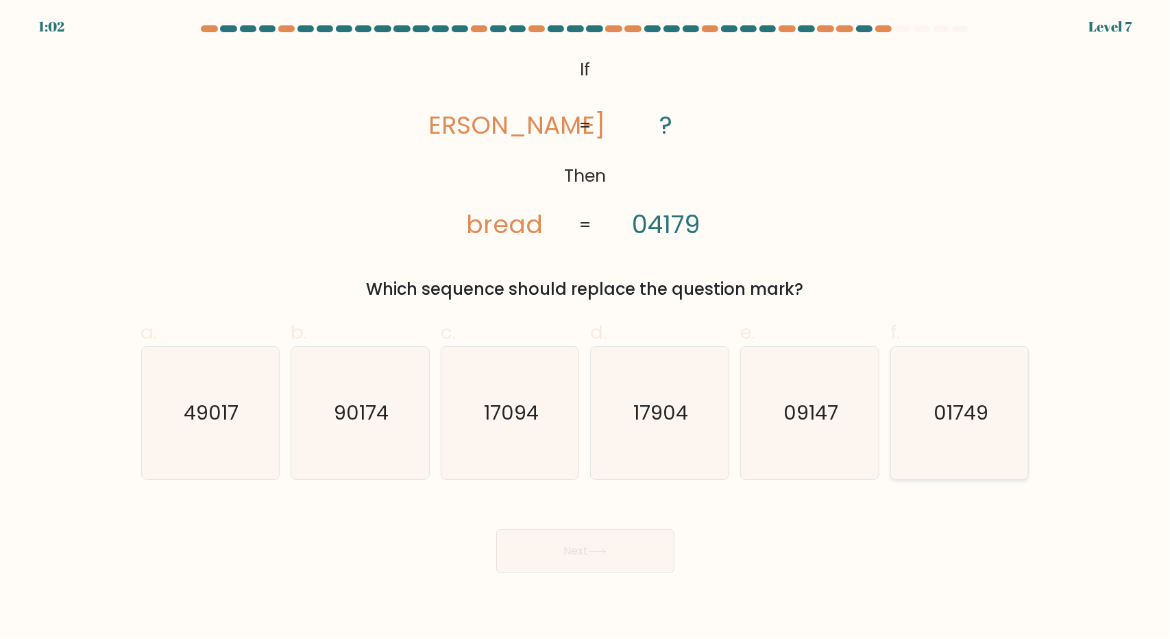
click at [966, 439] on icon "01749" at bounding box center [960, 413] width 132 height 132
click at [586, 328] on input "f. 01749" at bounding box center [585, 323] width 1 height 9
radio input "true"
click at [618, 554] on button "Next" at bounding box center [585, 551] width 178 height 44
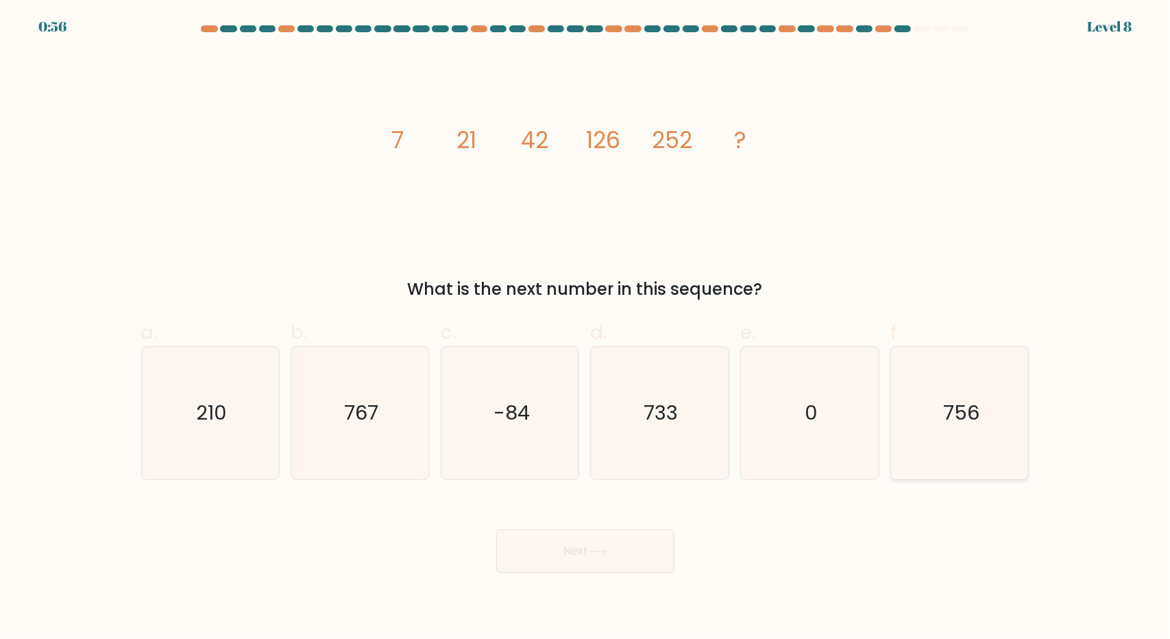
click at [927, 398] on icon "756" at bounding box center [960, 413] width 132 height 132
click at [586, 328] on input "f. 756" at bounding box center [585, 323] width 1 height 9
radio input "true"
click at [618, 545] on button "Next" at bounding box center [585, 551] width 178 height 44
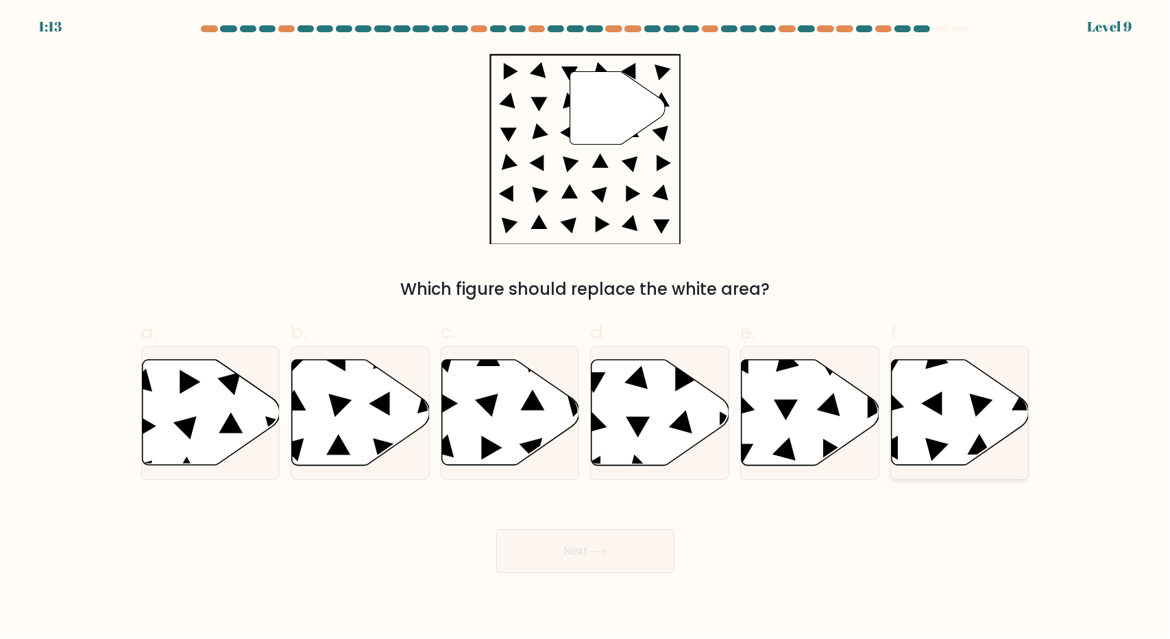
click at [938, 404] on icon at bounding box center [931, 403] width 21 height 24
click at [586, 328] on input "f." at bounding box center [585, 323] width 1 height 9
radio input "true"
click at [618, 553] on button "Next" at bounding box center [585, 551] width 178 height 44
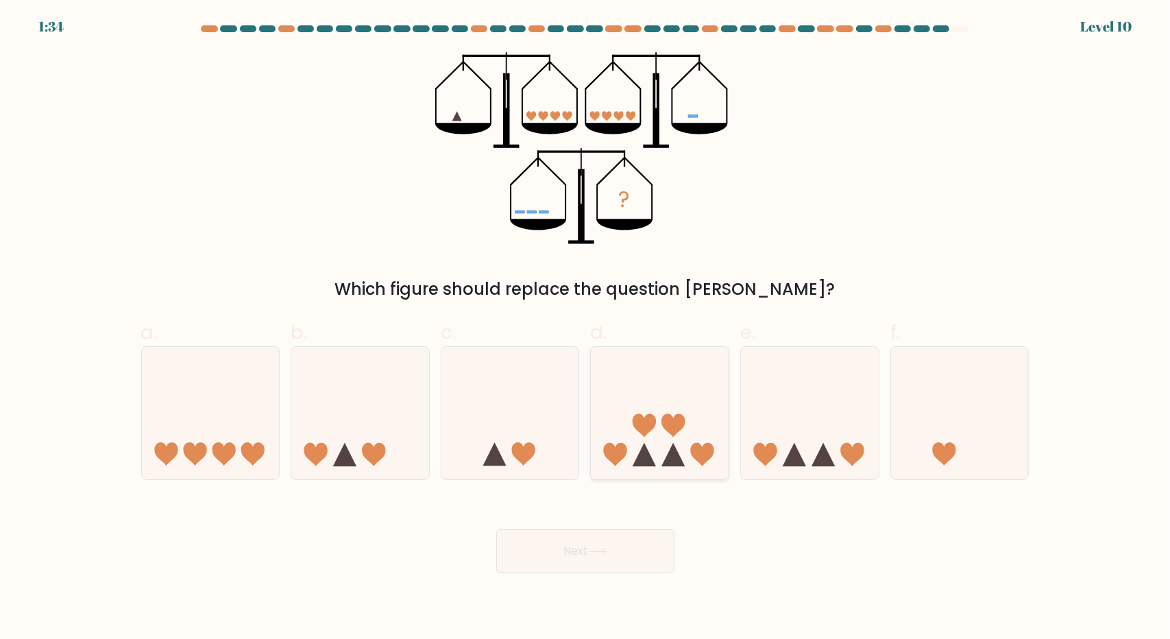
click at [676, 445] on icon at bounding box center [660, 413] width 138 height 114
click at [586, 328] on input "d." at bounding box center [585, 323] width 1 height 9
radio input "true"
click at [613, 552] on button "Next" at bounding box center [585, 551] width 178 height 44
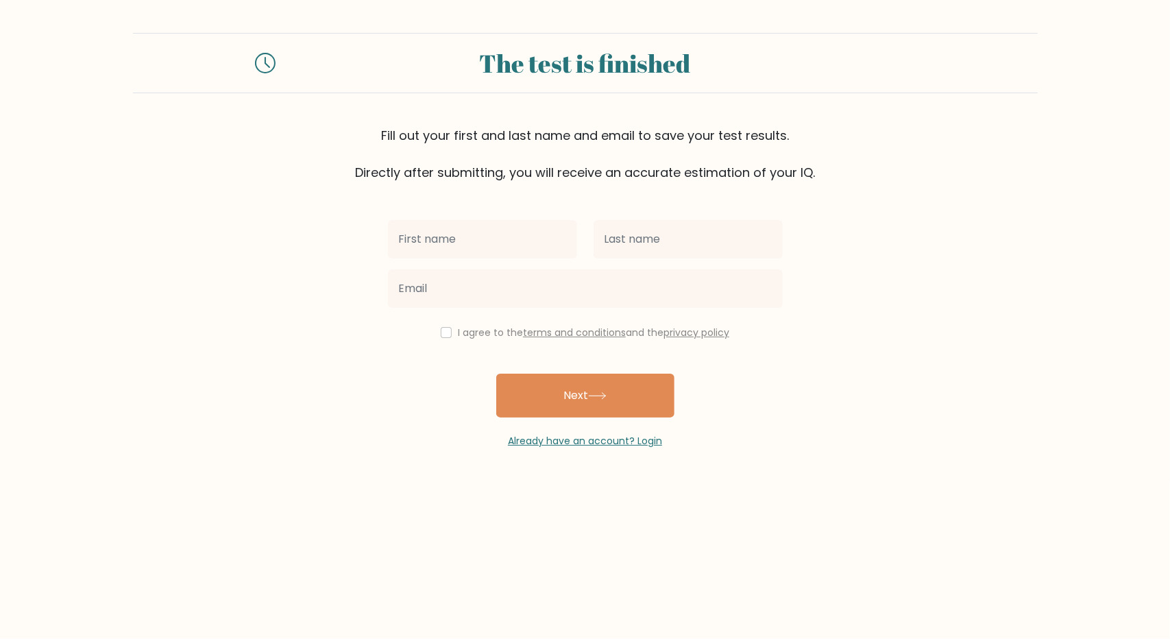
click at [528, 220] on input "text" at bounding box center [482, 239] width 189 height 38
type input "[PERSON_NAME]"
click at [751, 260] on div at bounding box center [688, 239] width 206 height 49
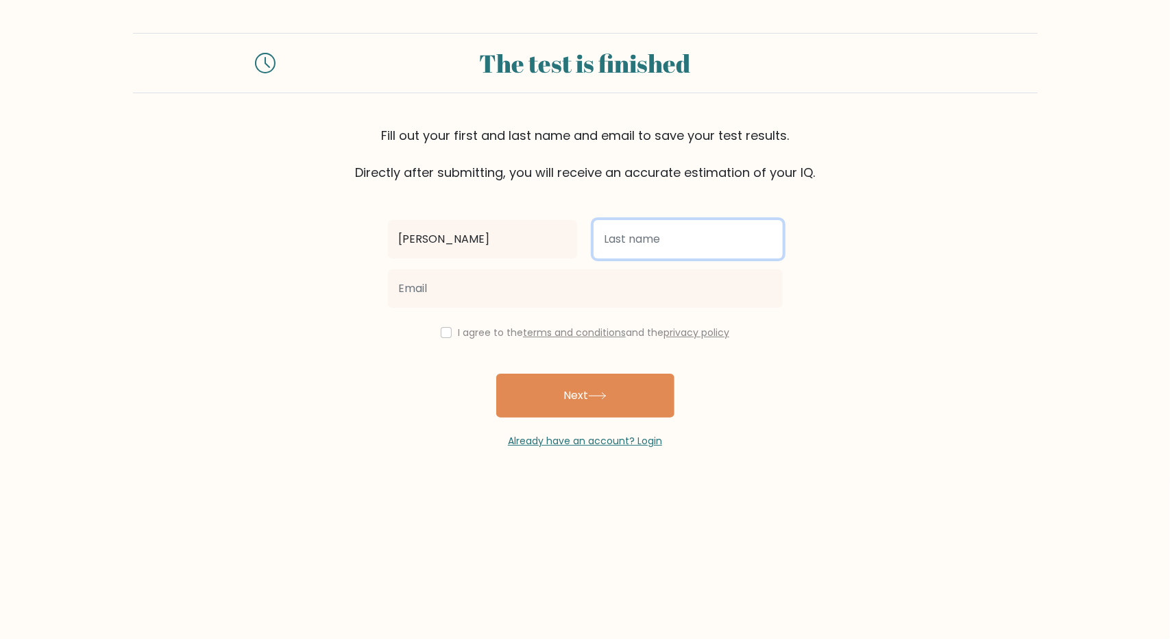
click at [747, 242] on input "text" at bounding box center [688, 239] width 189 height 38
type input "g"
type input "Gurrea"
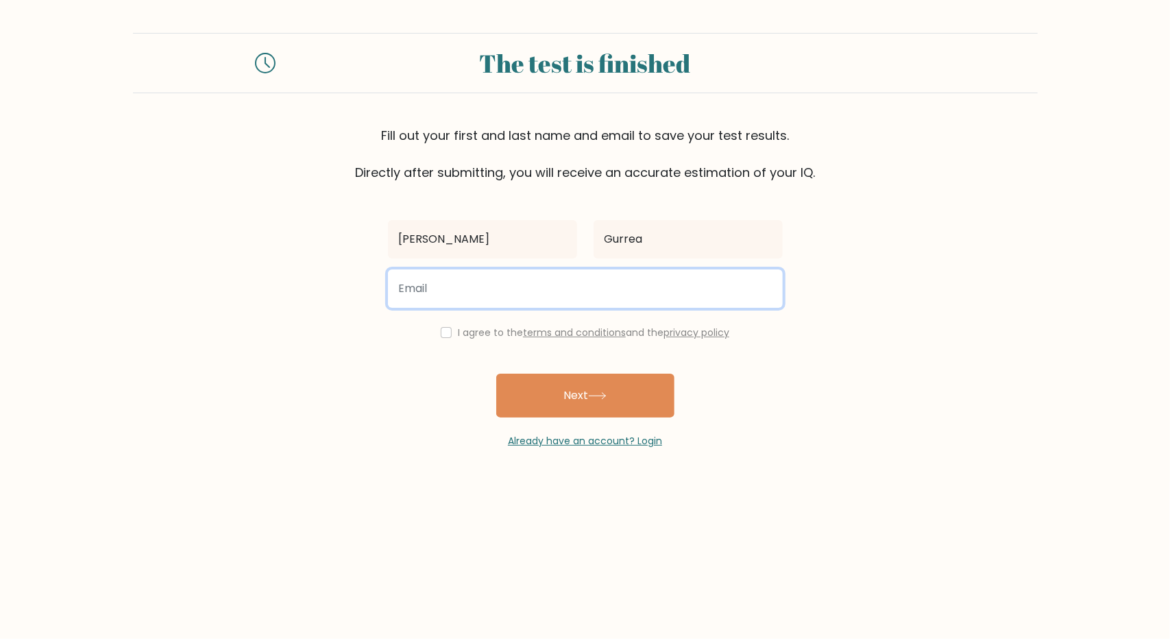
click at [673, 282] on input "email" at bounding box center [585, 288] width 395 height 38
type input "kcgurrea97@gmail.com"
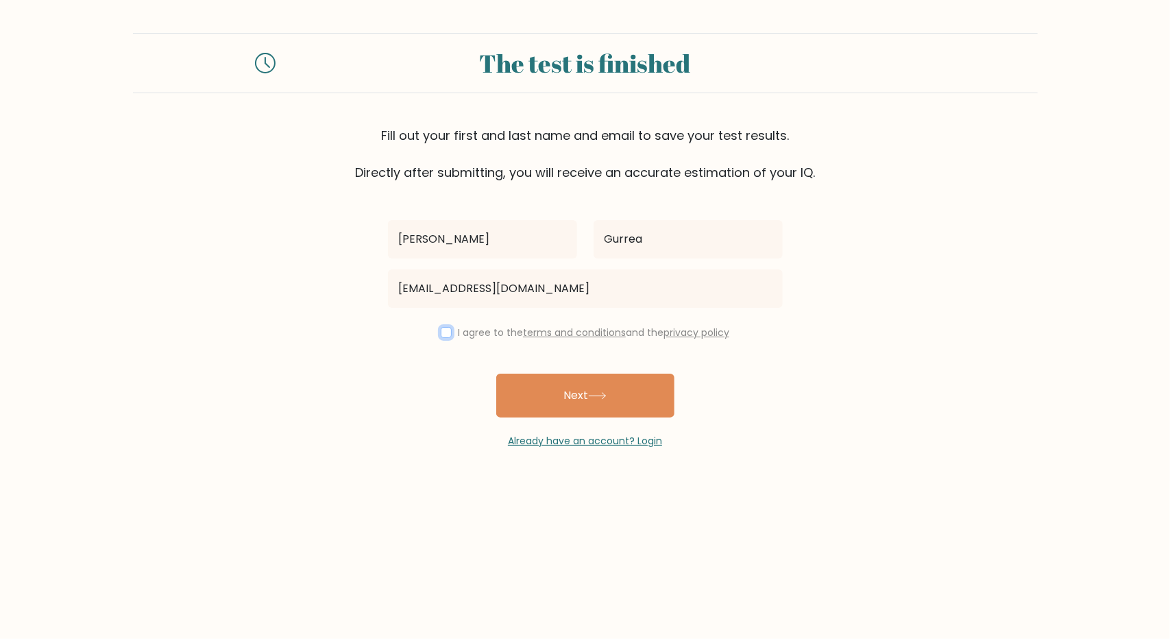
click at [444, 332] on input "checkbox" at bounding box center [446, 332] width 11 height 11
checkbox input "true"
click at [589, 405] on button "Next" at bounding box center [585, 396] width 178 height 44
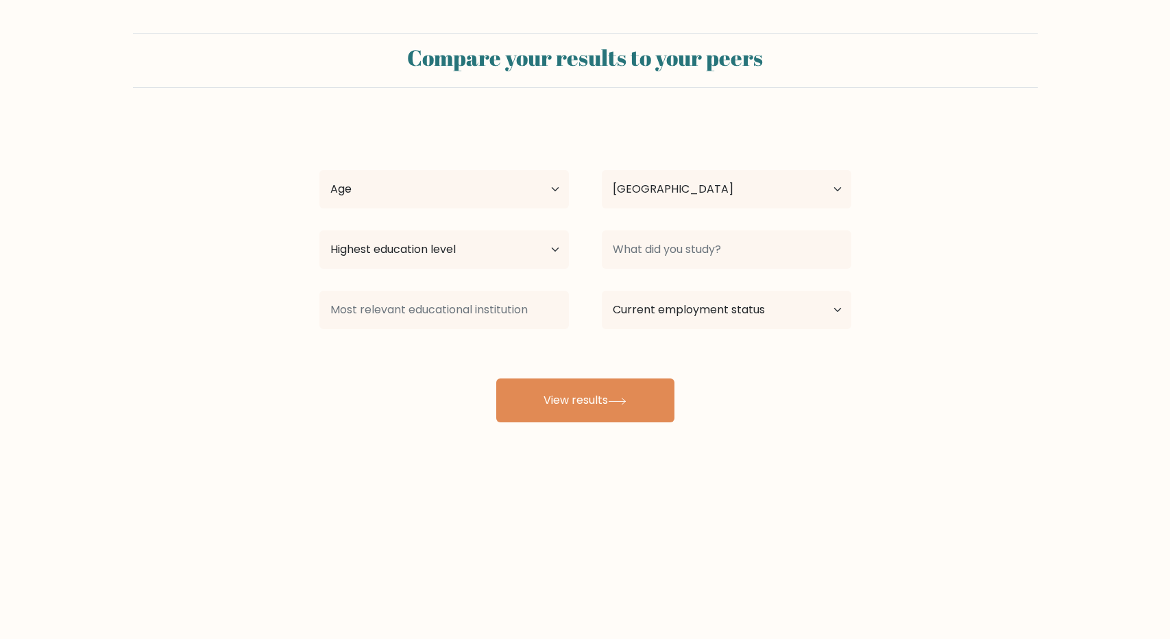
select select "PH"
drag, startPoint x: 543, startPoint y: 179, endPoint x: 546, endPoint y: 186, distance: 7.4
click at [544, 182] on select "Age Under 18 years old 18-24 years old 25-34 years old 35-44 years old 45-54 ye…" at bounding box center [443, 189] width 249 height 38
select select "25_34"
click at [319, 170] on select "Age Under 18 years old 18-24 years old 25-34 years old 35-44 years old 45-54 ye…" at bounding box center [443, 189] width 249 height 38
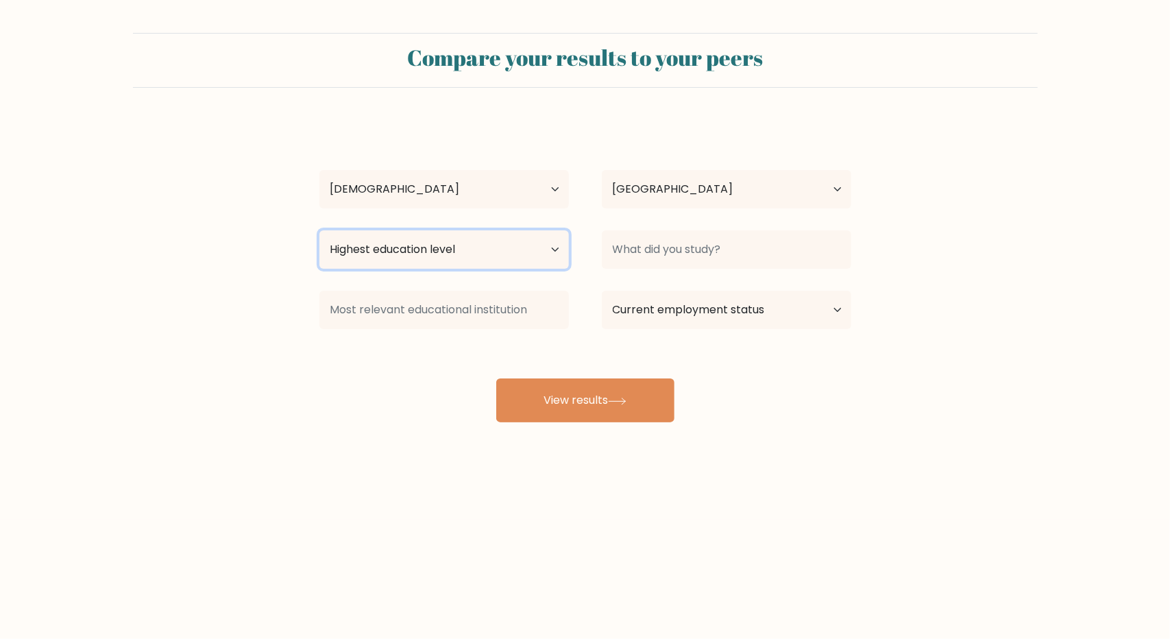
click at [455, 260] on select "Highest education level No schooling Primary Lower Secondary Upper Secondary Oc…" at bounding box center [443, 249] width 249 height 38
select select "bachelors_degree"
click at [319, 230] on select "Highest education level No schooling Primary Lower Secondary Upper Secondary Oc…" at bounding box center [443, 249] width 249 height 38
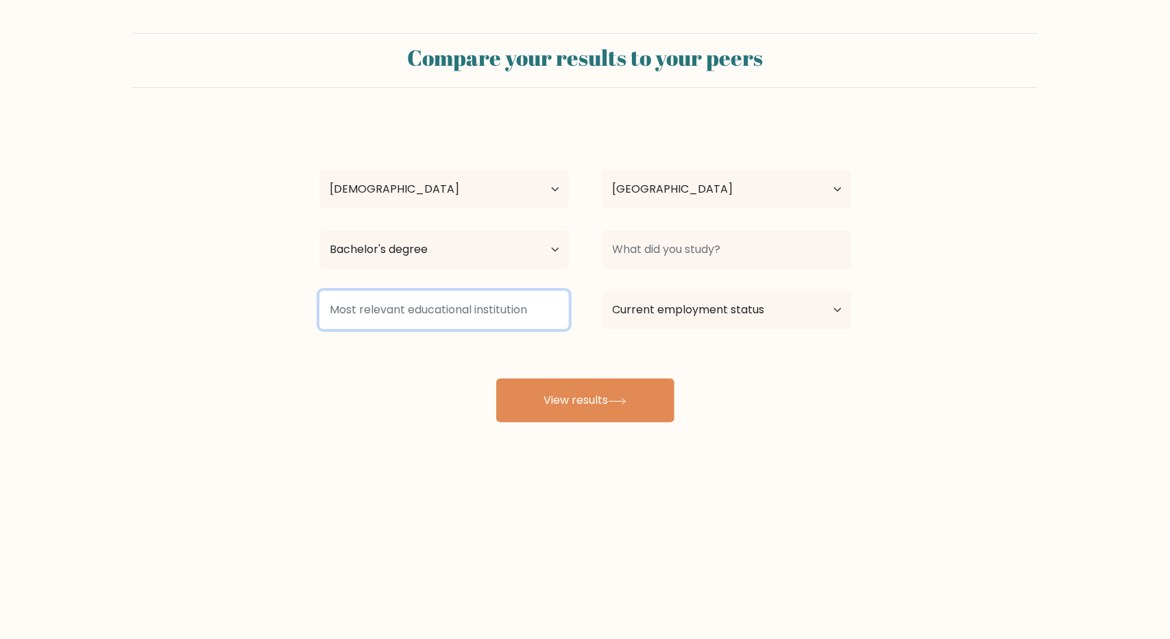
click at [432, 311] on input at bounding box center [443, 310] width 249 height 38
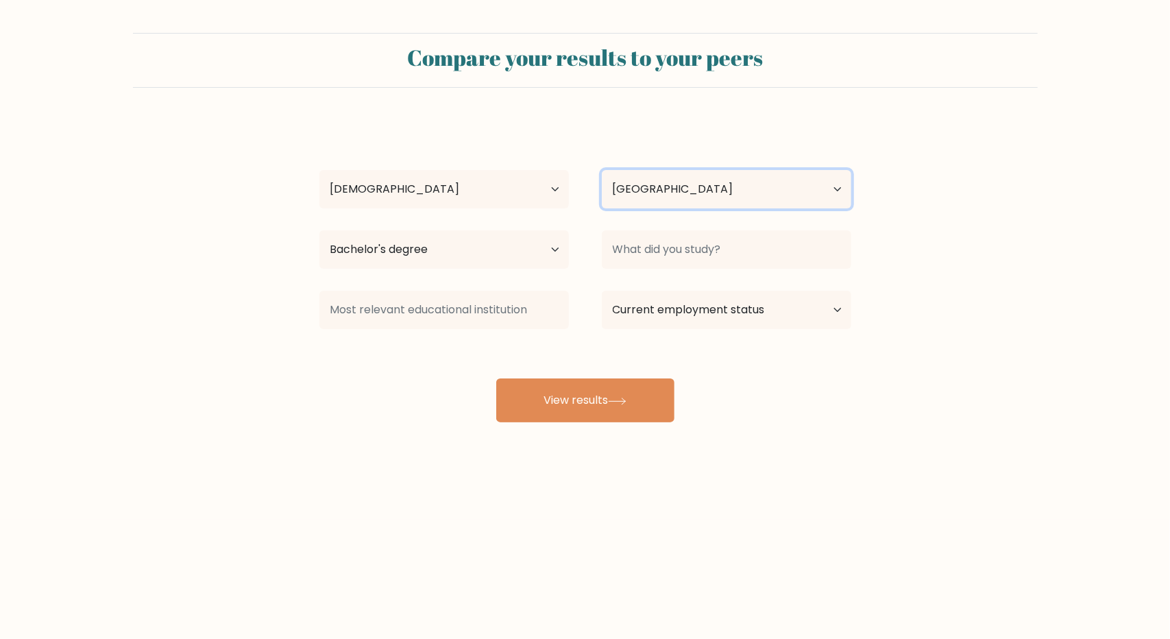
click at [727, 201] on select "Country Afghanistan Albania Algeria American Samoa Andorra Angola Anguilla Anta…" at bounding box center [726, 189] width 249 height 38
click at [602, 170] on select "Country Afghanistan Albania Algeria American Samoa Andorra Angola Anguilla Anta…" at bounding box center [726, 189] width 249 height 38
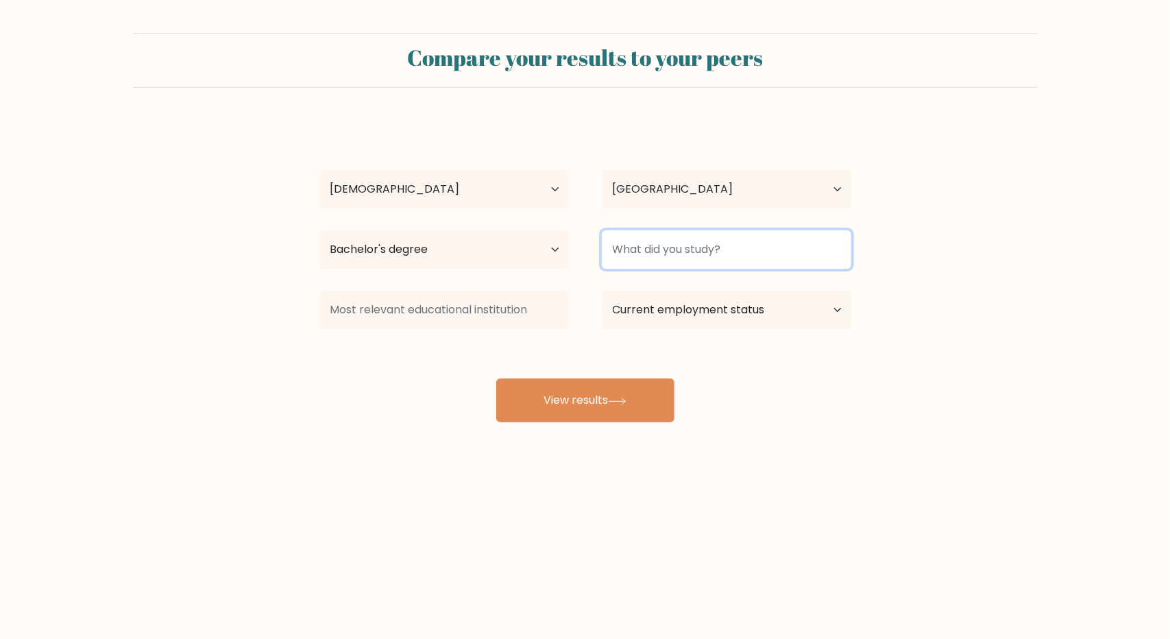
click at [676, 258] on input at bounding box center [726, 249] width 249 height 38
click at [733, 253] on input at bounding box center [726, 249] width 249 height 38
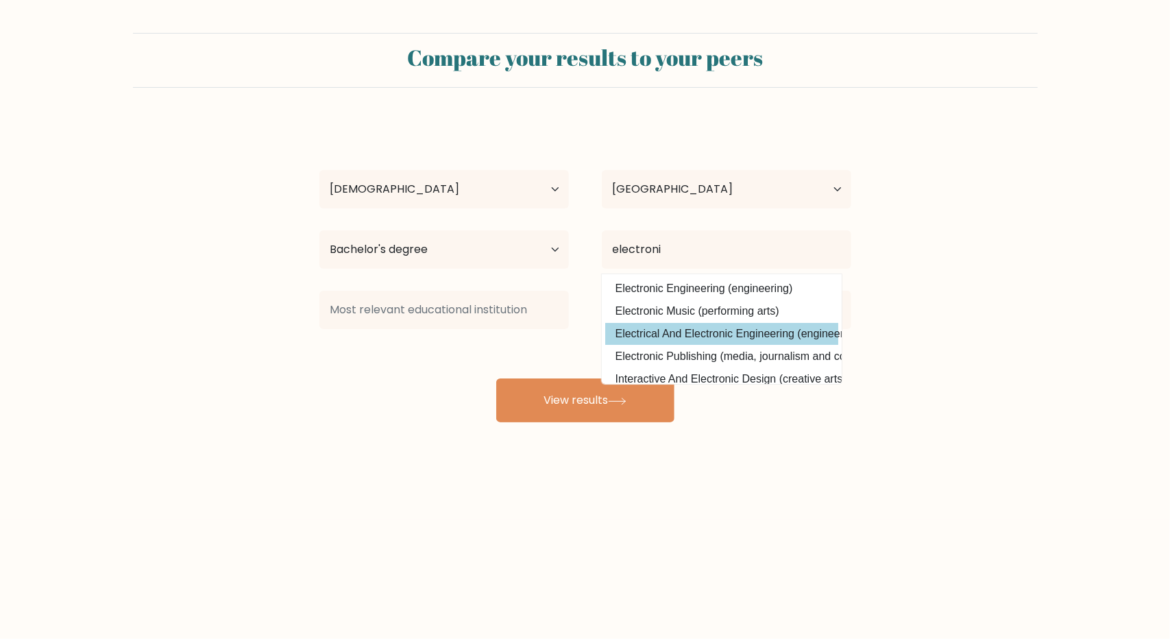
click at [759, 327] on option "Electrical And Electronic Engineering (engineering)" at bounding box center [721, 334] width 233 height 22
type input "Electrical And Electronic Engineering"
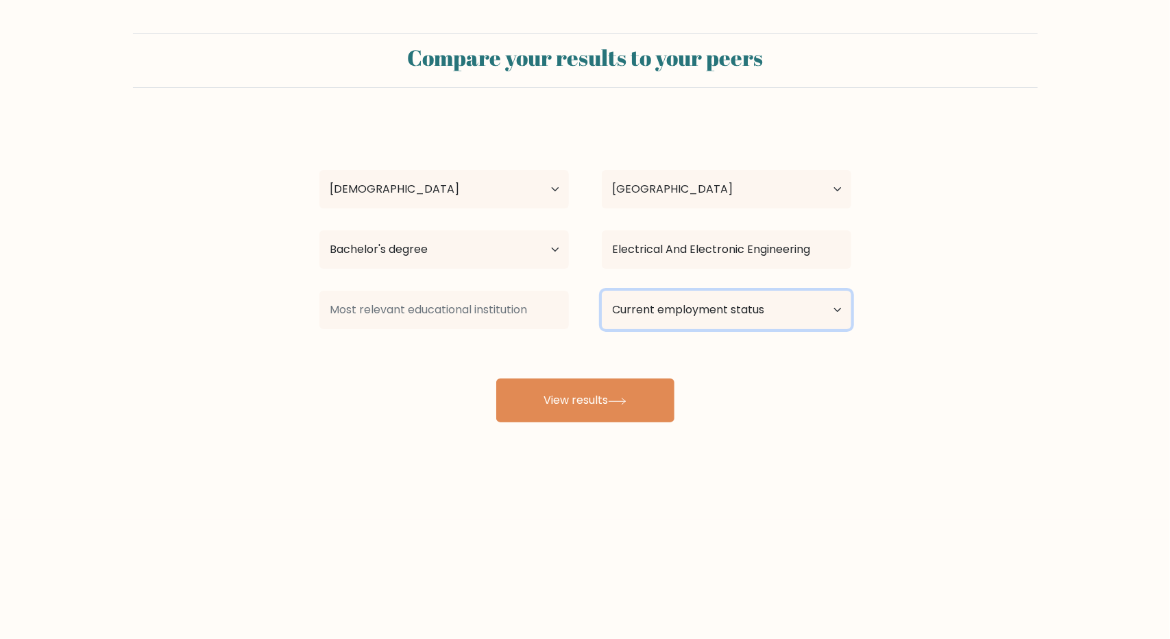
click at [719, 302] on select "Current employment status Employed Student Retired Other / prefer not to answer" at bounding box center [726, 310] width 249 height 38
select select "student"
click at [602, 291] on select "Current employment status Employed Student Retired Other / prefer not to answer" at bounding box center [726, 310] width 249 height 38
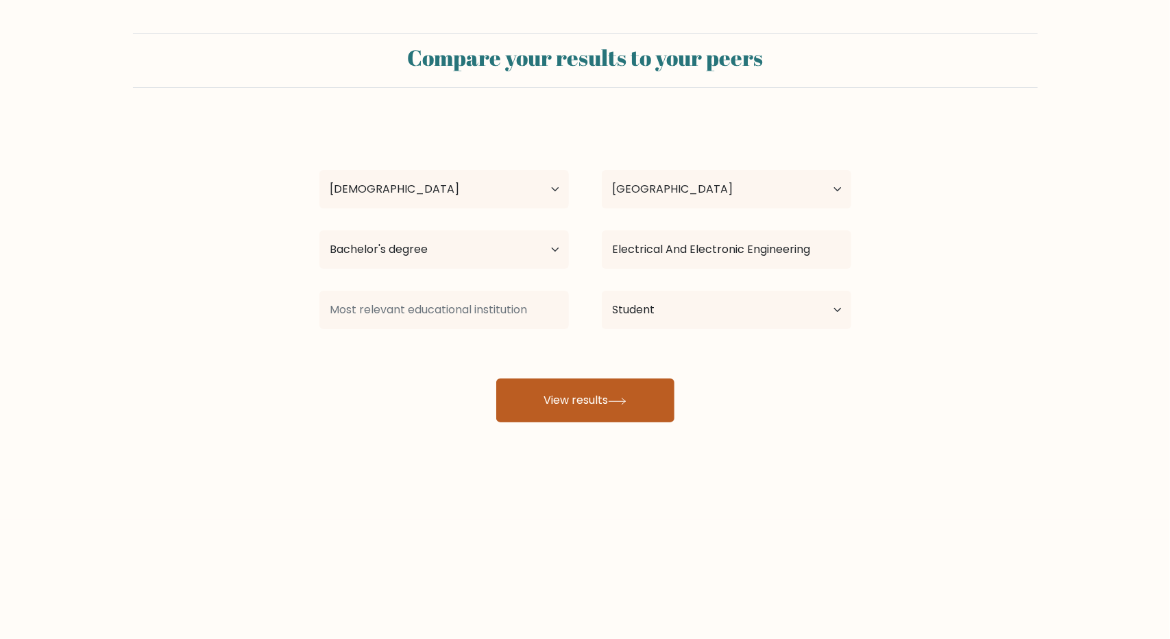
click at [597, 407] on button "View results" at bounding box center [585, 400] width 178 height 44
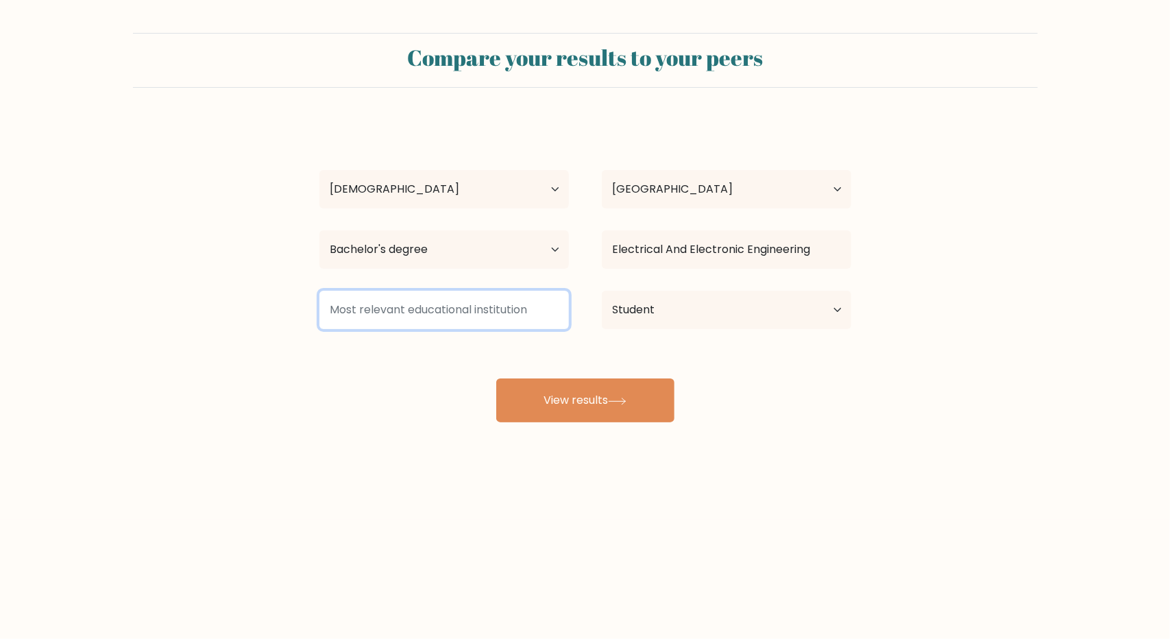
click at [515, 318] on input at bounding box center [443, 310] width 249 height 38
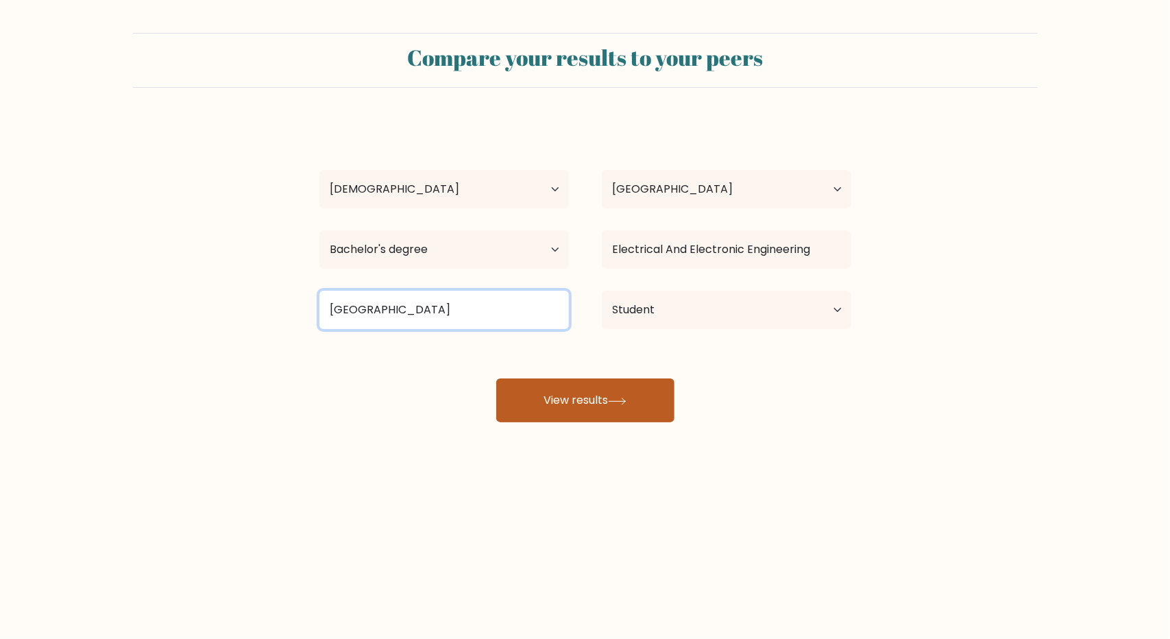
type input "AMA university"
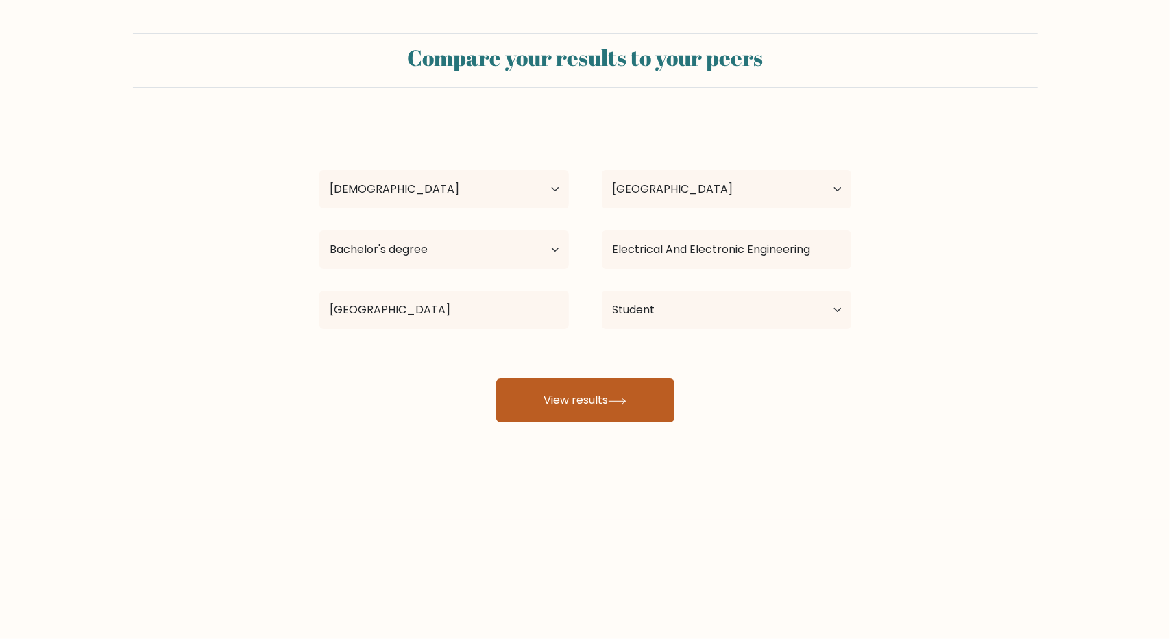
click at [648, 399] on button "View results" at bounding box center [585, 400] width 178 height 44
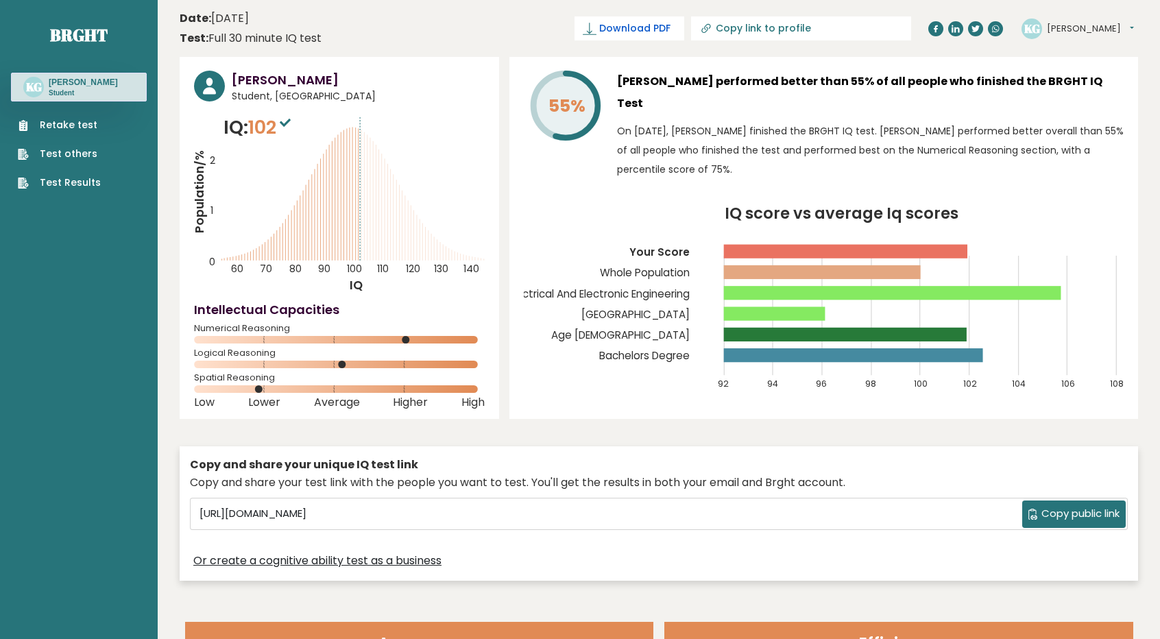
click at [670, 31] on span "Download PDF" at bounding box center [634, 28] width 71 height 14
click at [684, 25] on span "✓ Your PDF is downloaded..." at bounding box center [606, 28] width 156 height 24
click at [1072, 506] on span "Copy public link" at bounding box center [1080, 514] width 78 height 16
